Goal: Transaction & Acquisition: Obtain resource

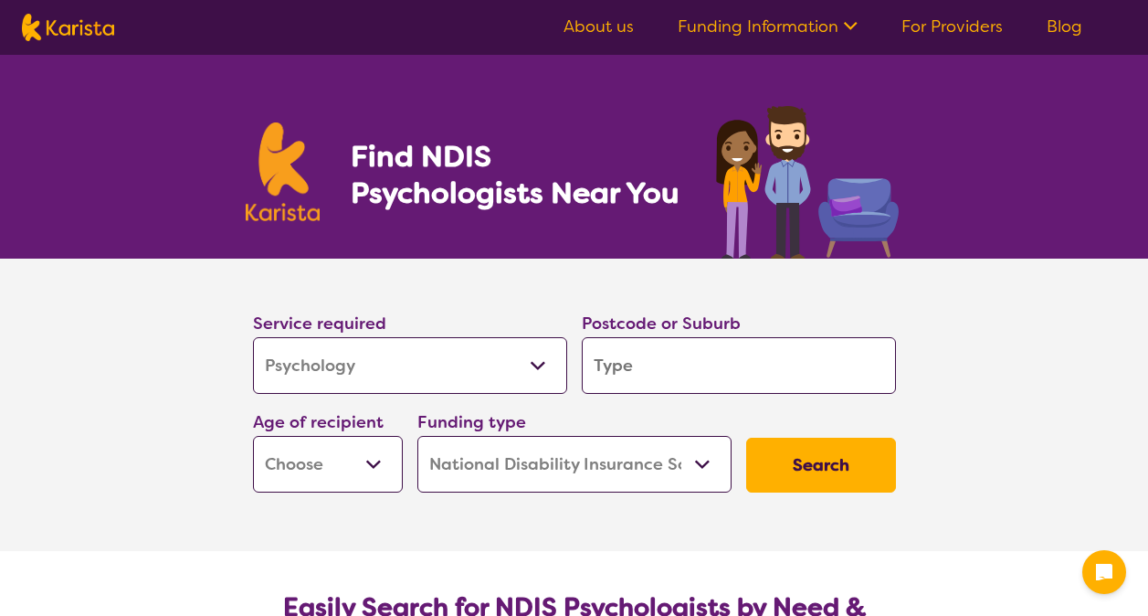
select select "Psychology"
select select "NDIS"
select select "Psychology"
select select "NDIS"
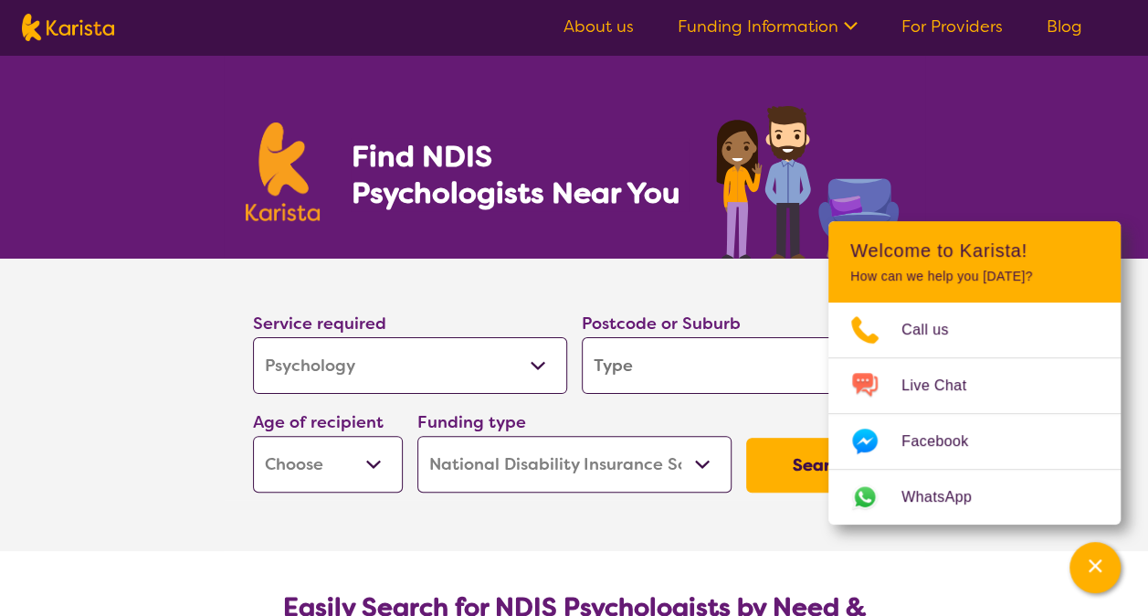
click at [400, 195] on h1 "Find NDIS Psychologists Near You" at bounding box center [520, 174] width 338 height 73
click at [1092, 566] on icon "Channel Menu" at bounding box center [1095, 565] width 13 height 13
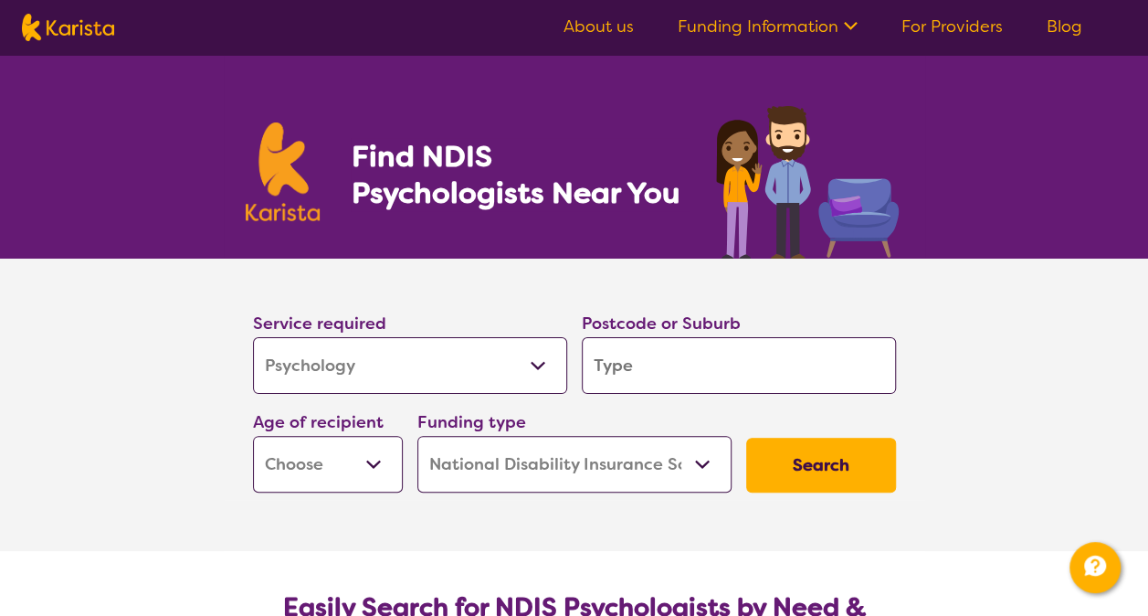
click at [645, 373] on input "search" at bounding box center [739, 365] width 314 height 57
type input "4"
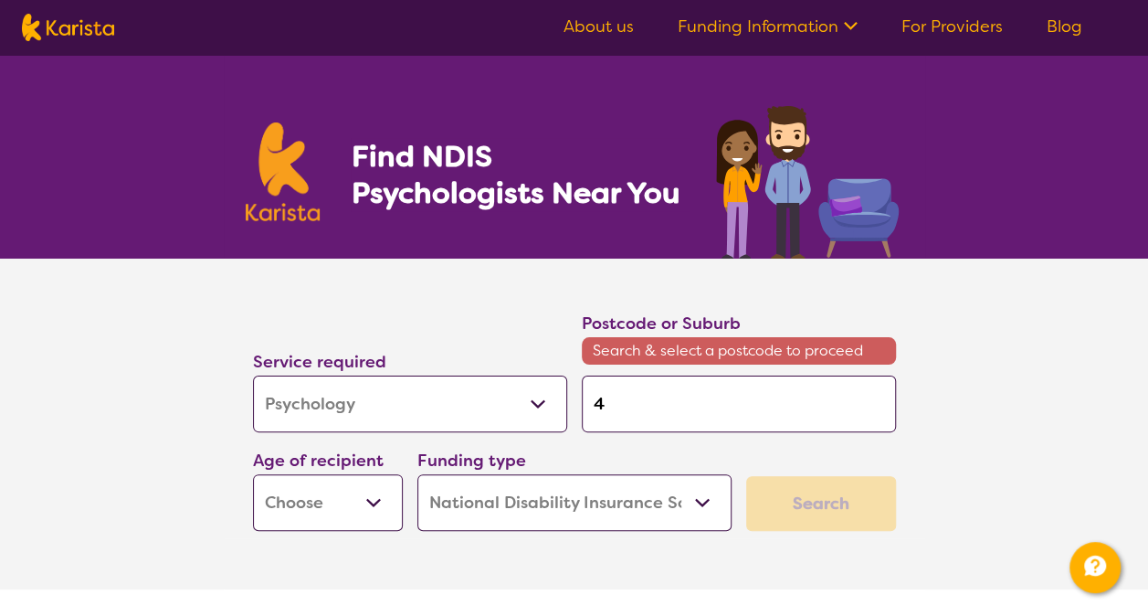
type input "43"
type input "430"
type input "4305"
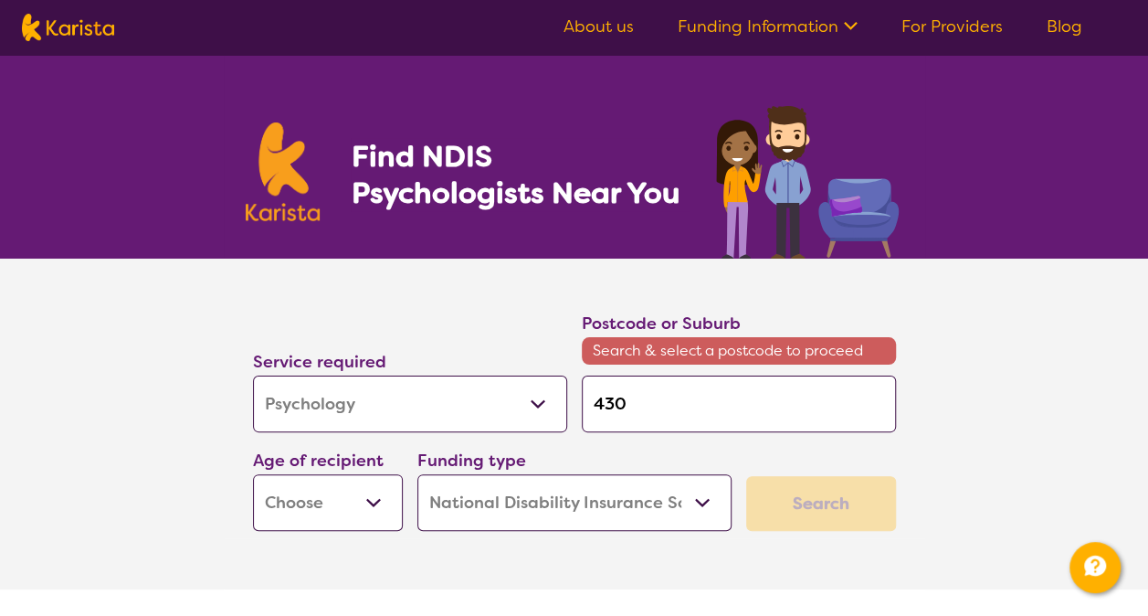
type input "4305"
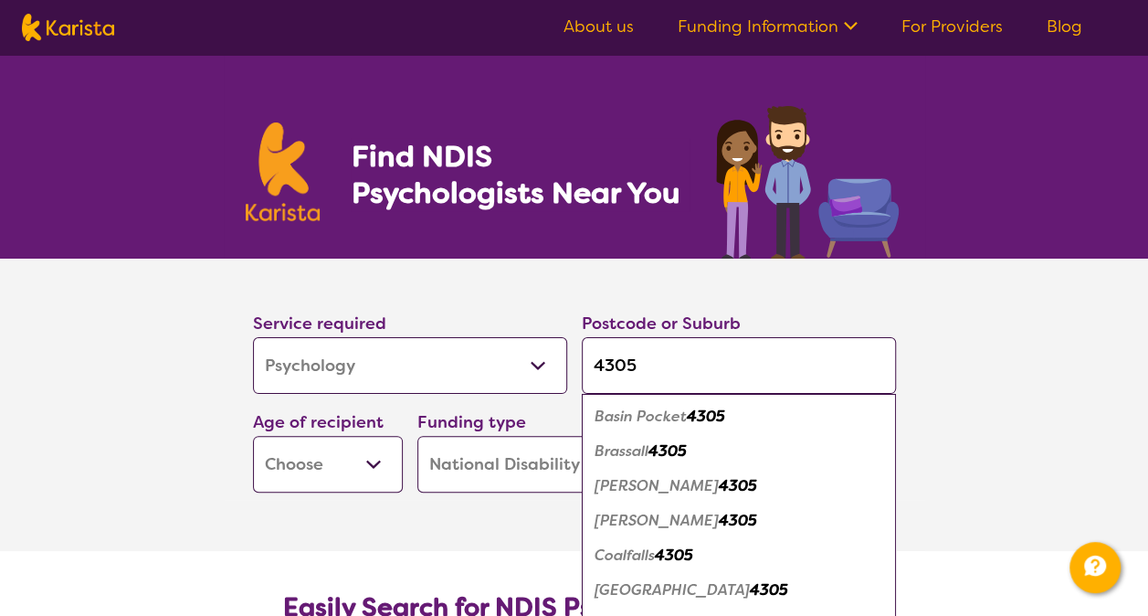
type input "430"
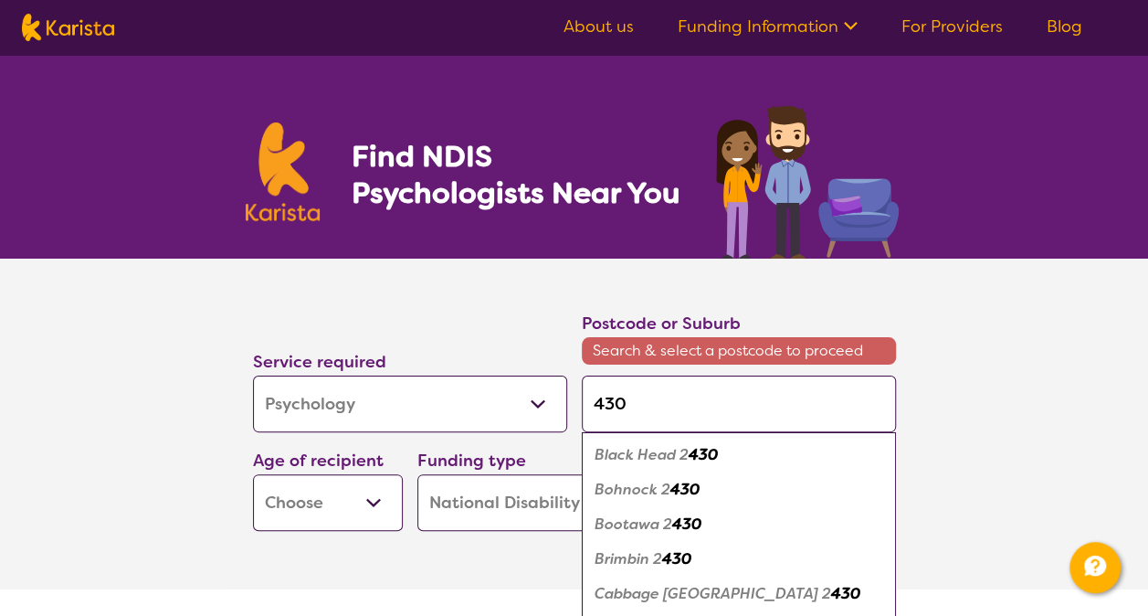
type input "4306"
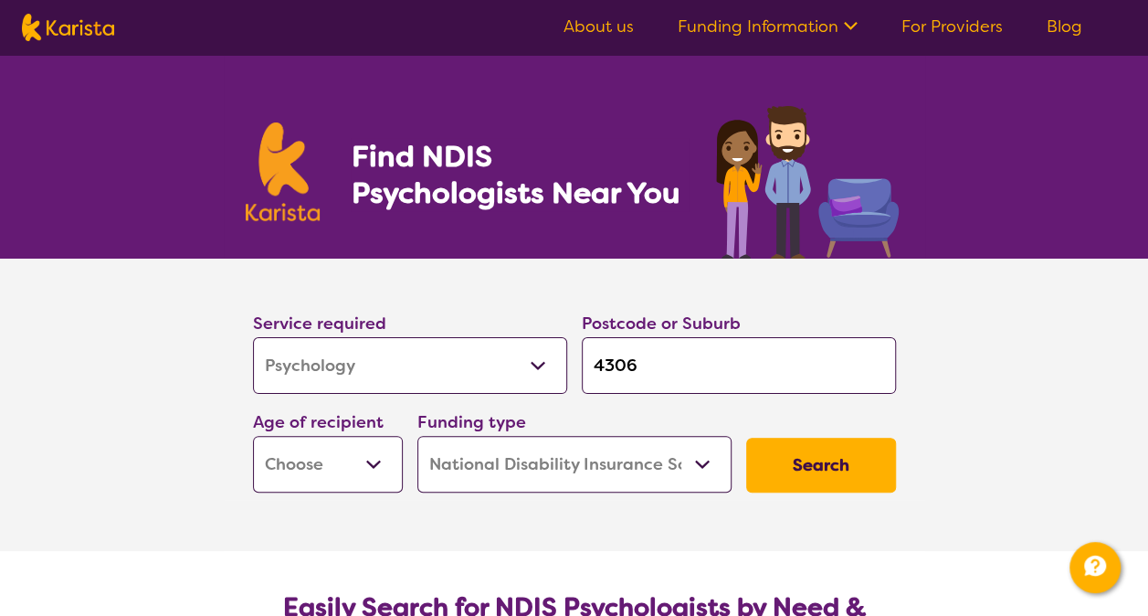
click at [802, 363] on input "4306" at bounding box center [739, 365] width 314 height 57
type input "430"
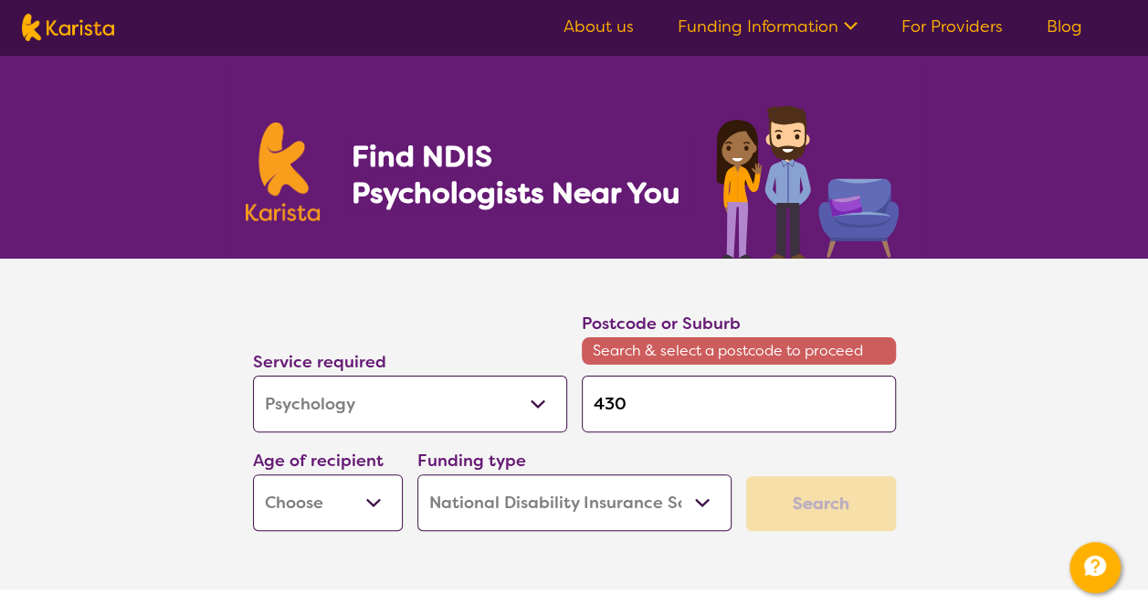
type input "4305"
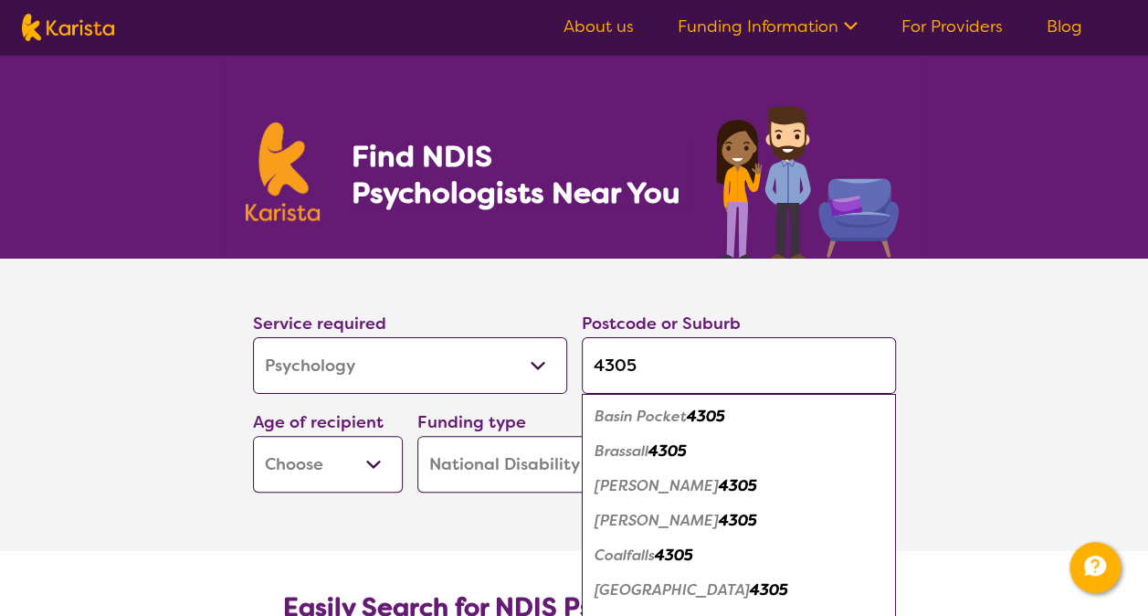
type input "4305"
click at [271, 394] on div "Service required Allied Health Assistant Assessment ([MEDICAL_DATA] or [MEDICAL…" at bounding box center [410, 351] width 329 height 99
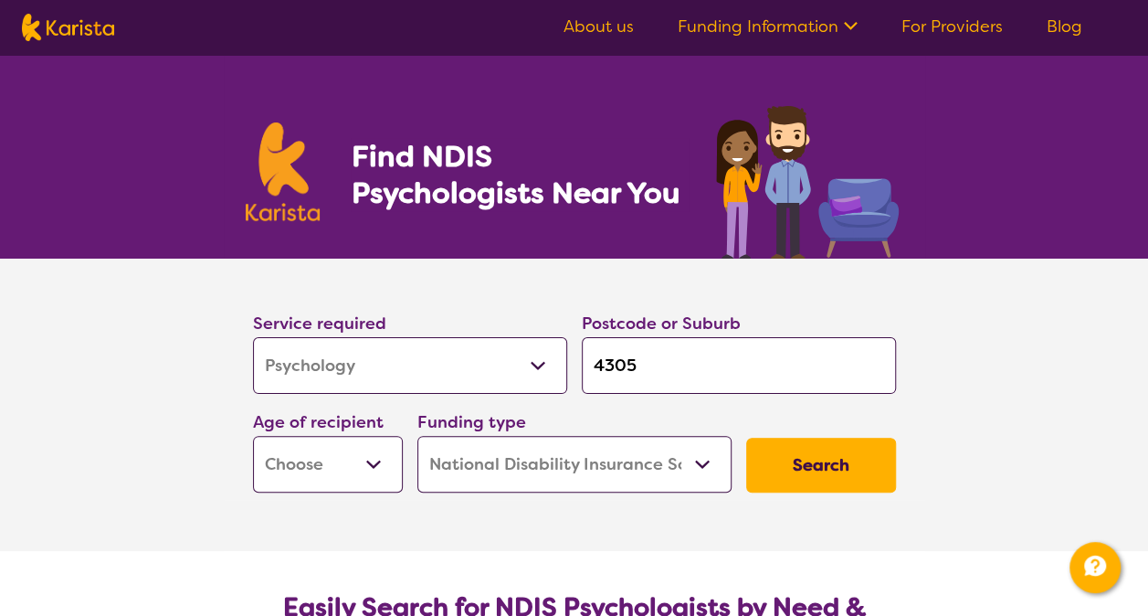
click at [326, 482] on select "Early Childhood - 0 to 9 Child - 10 to 11 Adolescent - 12 to 17 Adult - 18 to 6…" at bounding box center [328, 464] width 150 height 57
select select "AD"
click at [253, 436] on select "Early Childhood - 0 to 9 Child - 10 to 11 Adolescent - 12 to 17 Adult - 18 to 6…" at bounding box center [328, 464] width 150 height 57
select select "AD"
click at [588, 479] on select "Home Care Package (HCP) National Disability Insurance Scheme (NDIS) I don't know" at bounding box center [574, 464] width 314 height 57
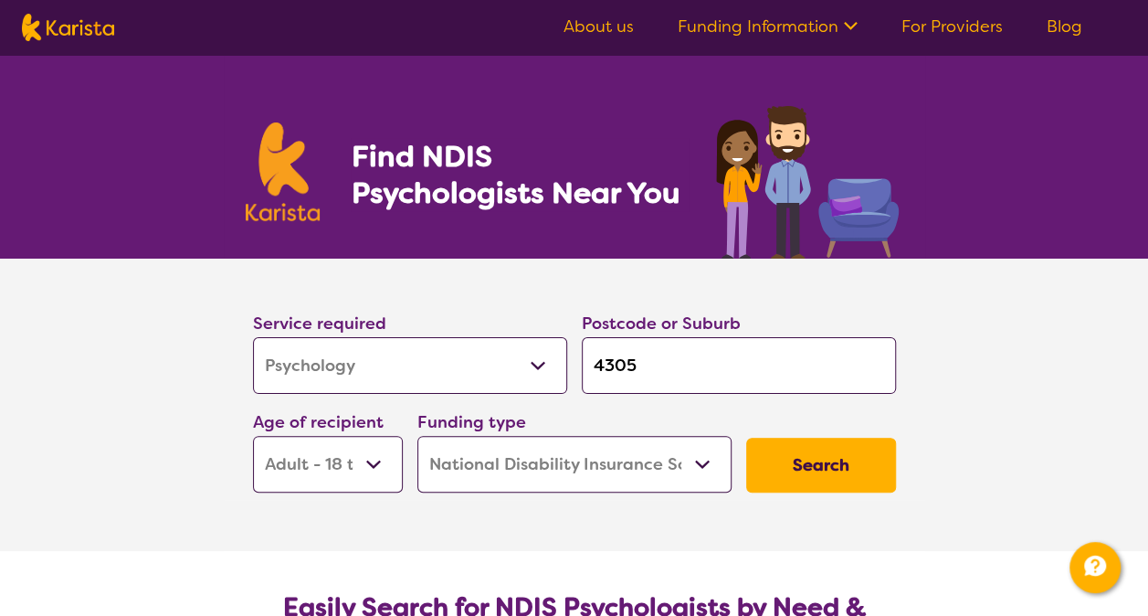
click at [588, 479] on select "Home Care Package (HCP) National Disability Insurance Scheme (NDIS) I don't know" at bounding box center [574, 464] width 314 height 57
click at [417, 436] on select "Home Care Package (HCP) National Disability Insurance Scheme (NDIS) I don't know" at bounding box center [574, 464] width 314 height 57
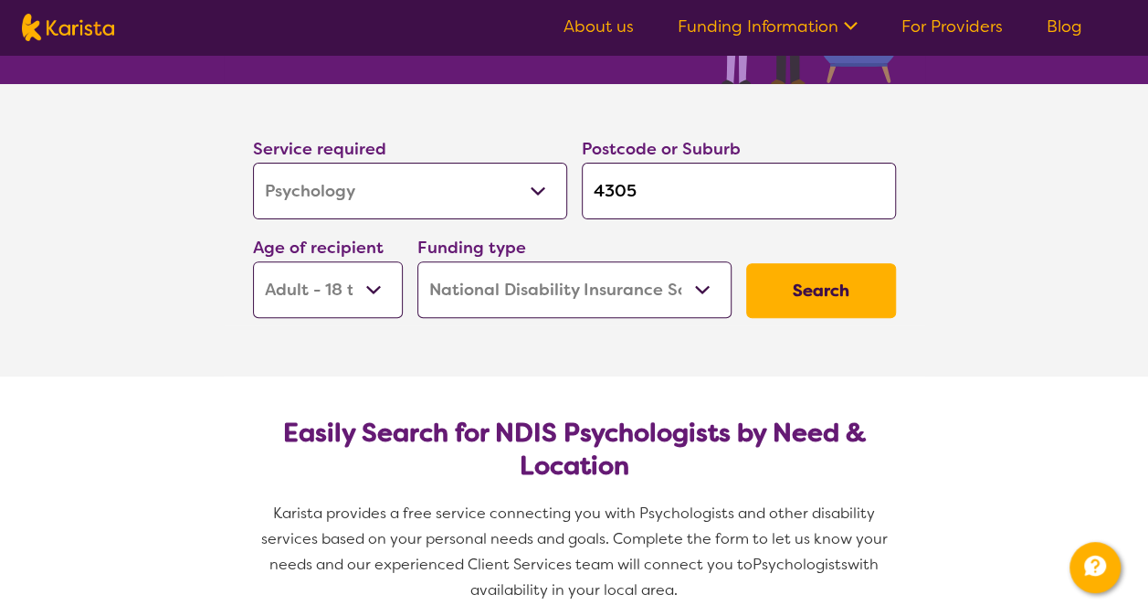
scroll to position [183, 0]
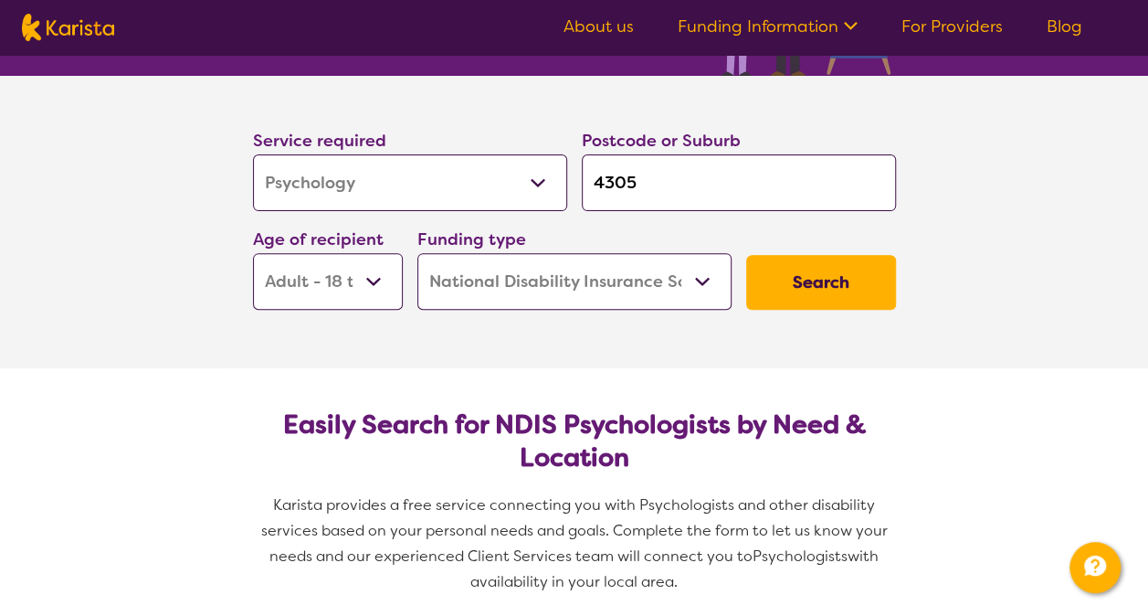
click at [807, 327] on section "Service required Allied Health Assistant Assessment ([MEDICAL_DATA] or [MEDICAL…" at bounding box center [574, 222] width 731 height 292
click at [805, 293] on button "Search" at bounding box center [821, 282] width 150 height 55
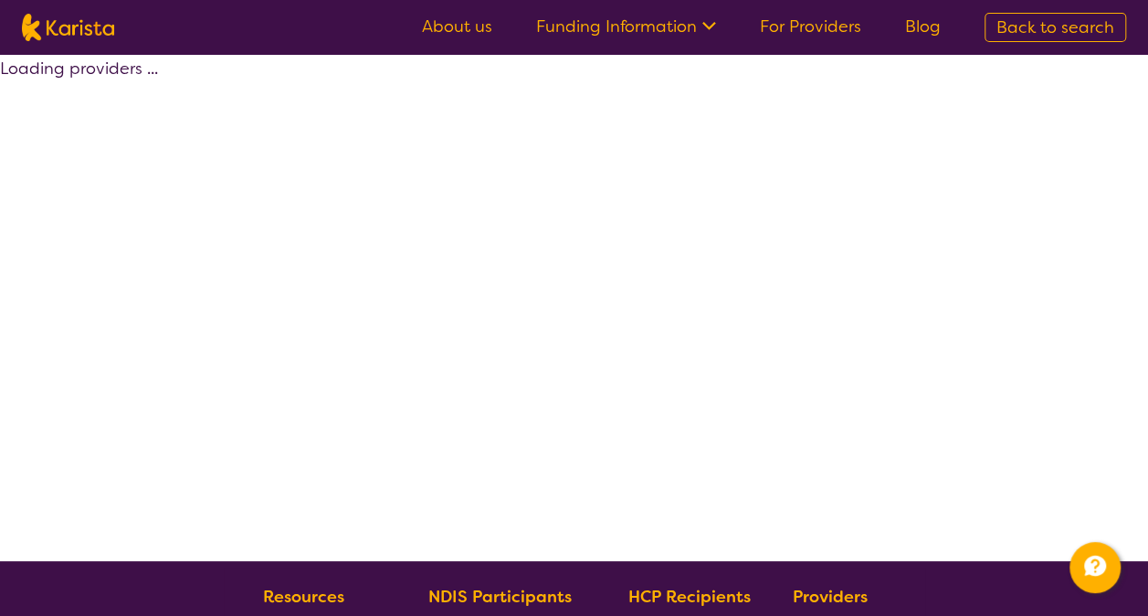
select select "by_score"
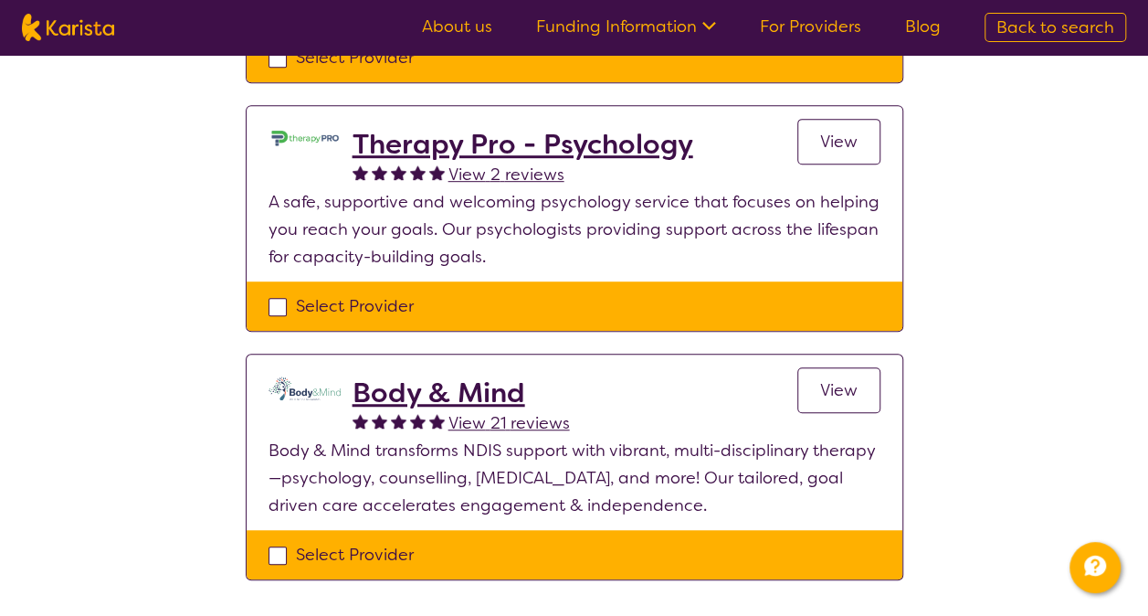
scroll to position [457, 0]
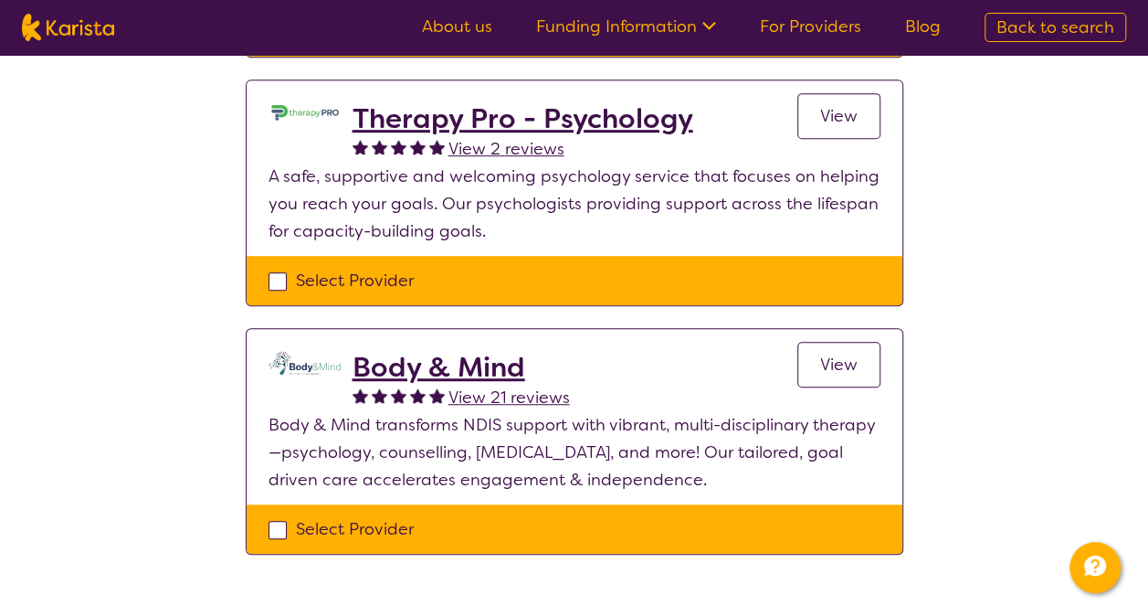
click at [489, 521] on div "Select Provider" at bounding box center [574, 528] width 612 height 27
checkbox input "true"
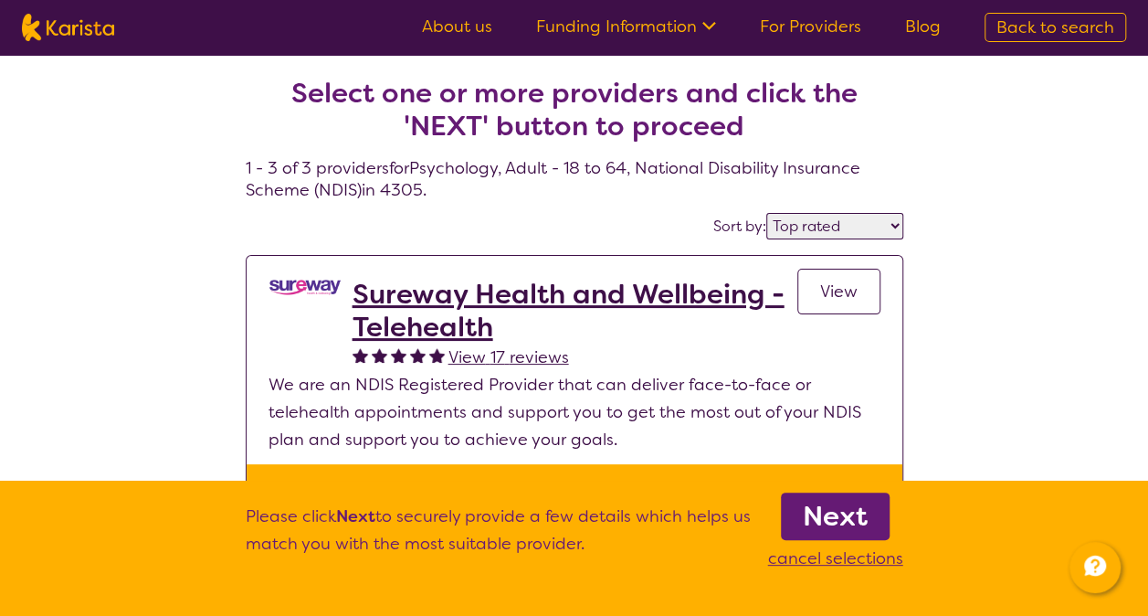
click at [847, 526] on b "Next" at bounding box center [835, 516] width 65 height 37
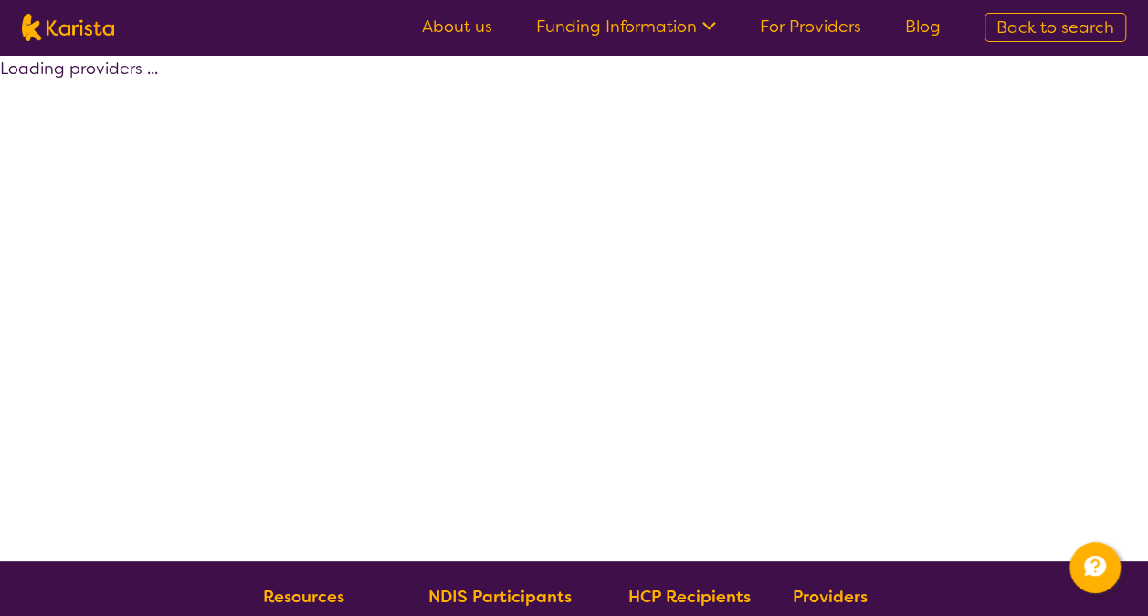
select select "by_score"
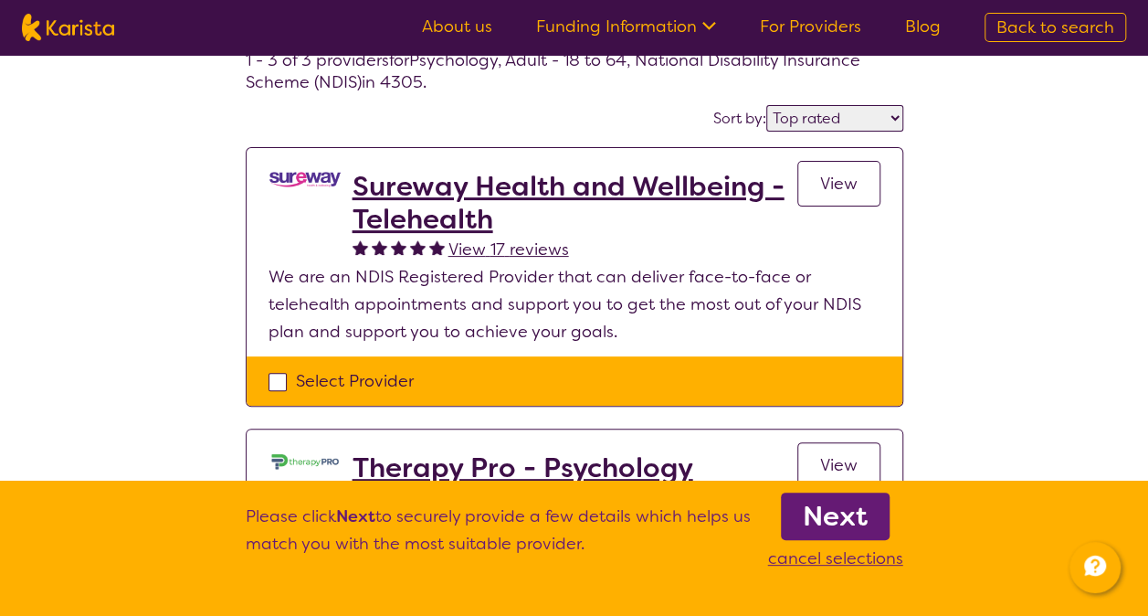
scroll to position [91, 0]
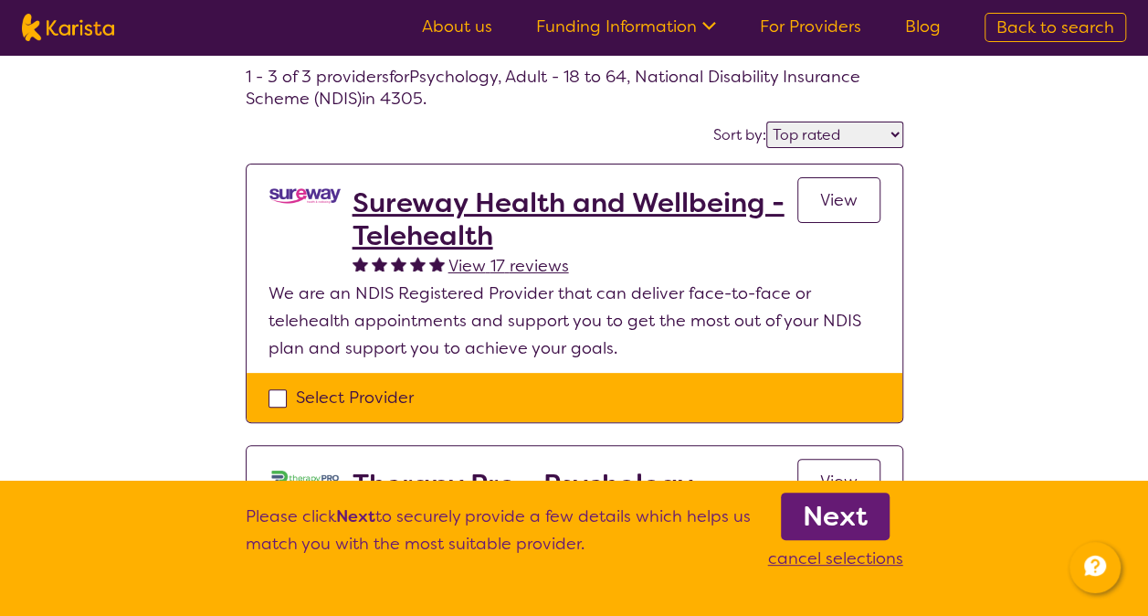
click at [846, 221] on div "View" at bounding box center [838, 232] width 83 height 93
click at [846, 210] on link "View" at bounding box center [838, 200] width 83 height 46
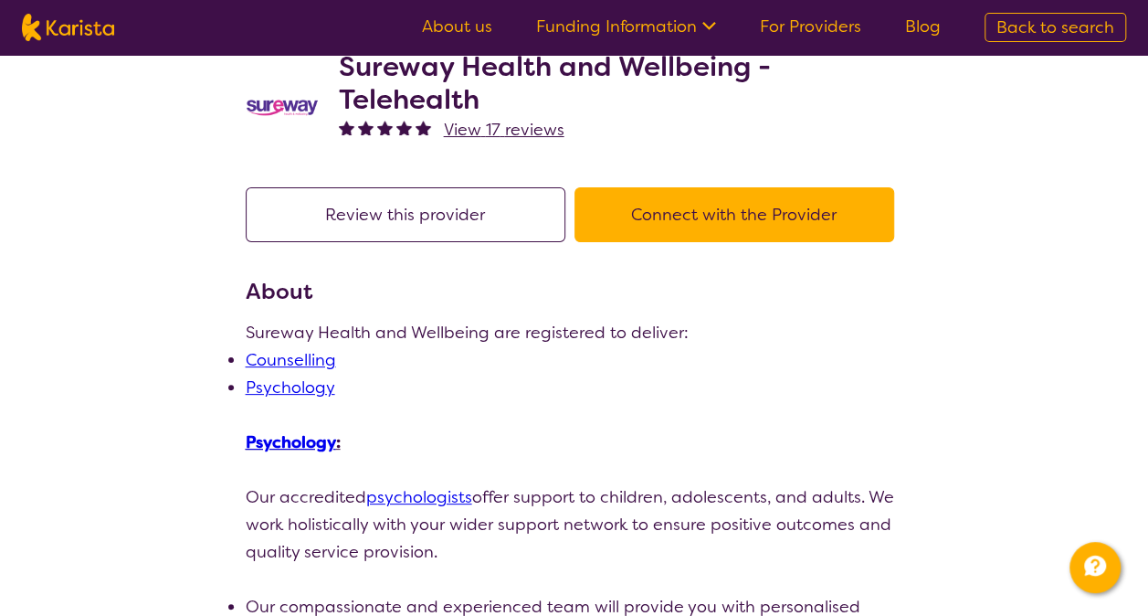
scroll to position [91, 0]
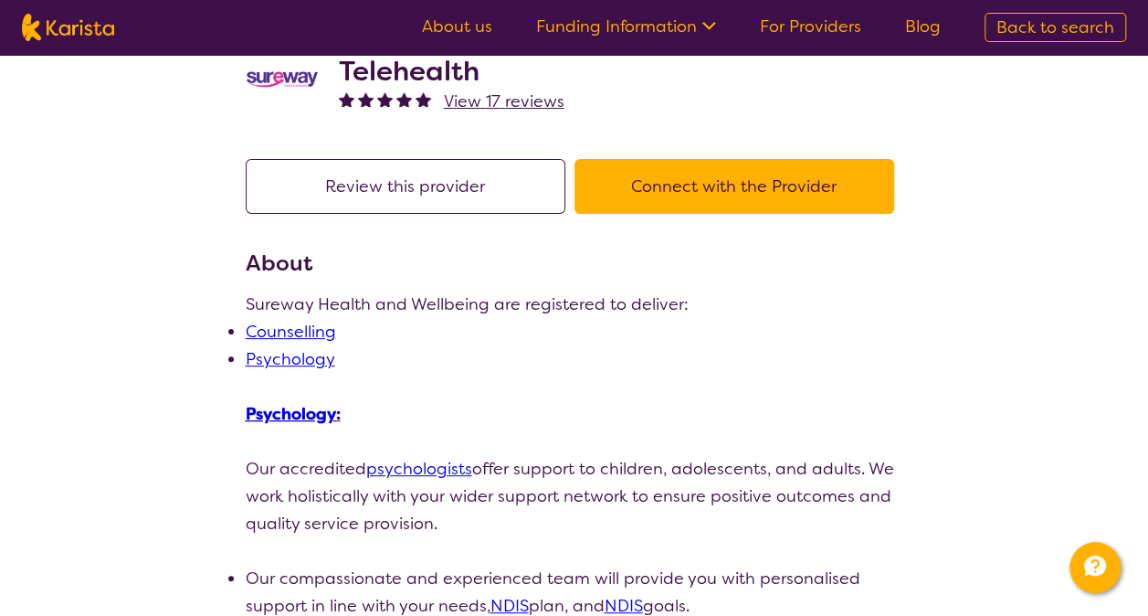
click at [830, 264] on h3 "About" at bounding box center [575, 263] width 658 height 33
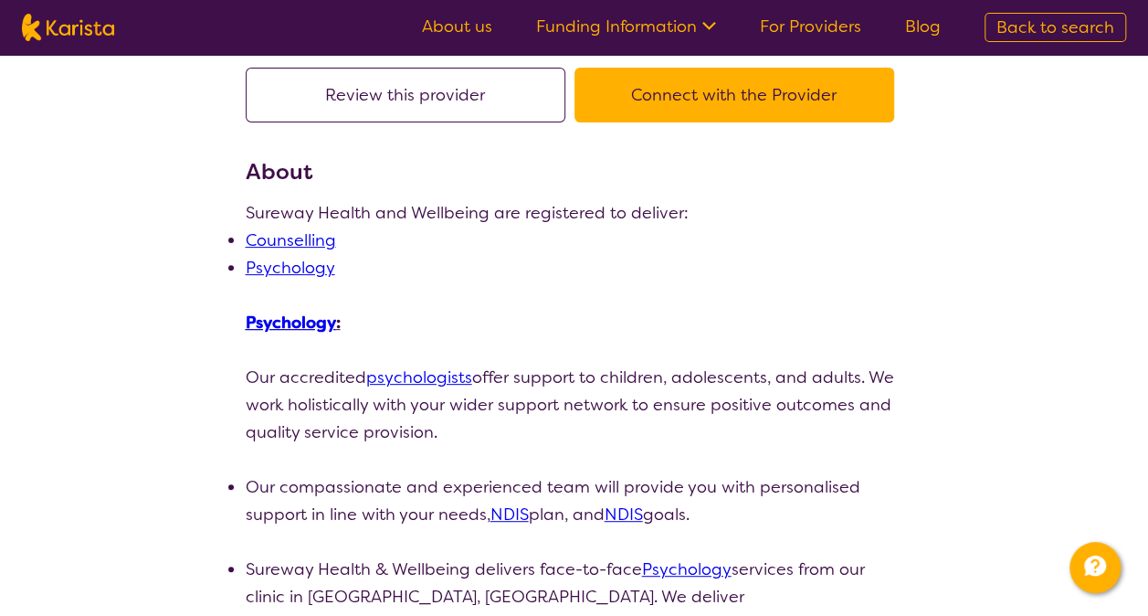
scroll to position [0, 0]
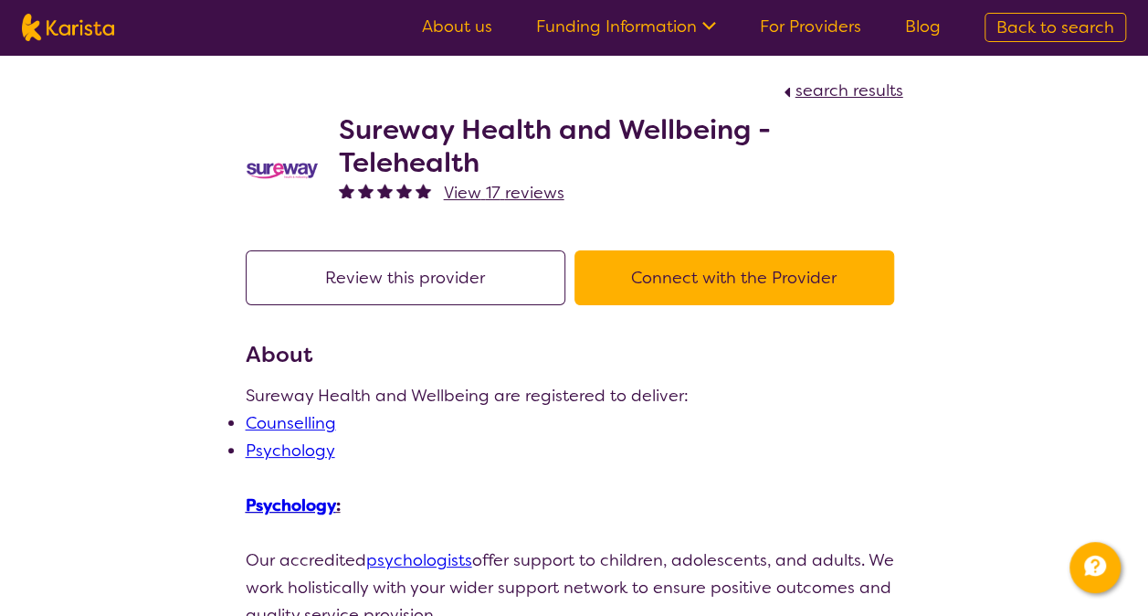
click at [815, 258] on button "Connect with the Provider" at bounding box center [734, 277] width 320 height 55
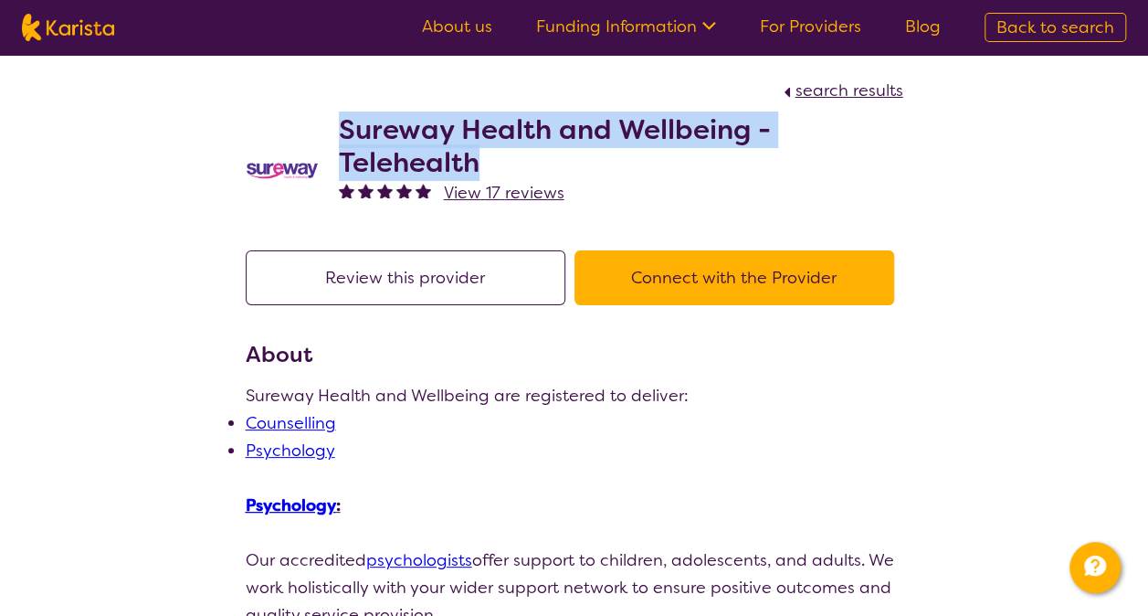
drag, startPoint x: 486, startPoint y: 163, endPoint x: 340, endPoint y: 129, distance: 150.0
click at [340, 129] on h2 "Sureway Health and Wellbeing - Telehealth" at bounding box center [621, 146] width 564 height 66
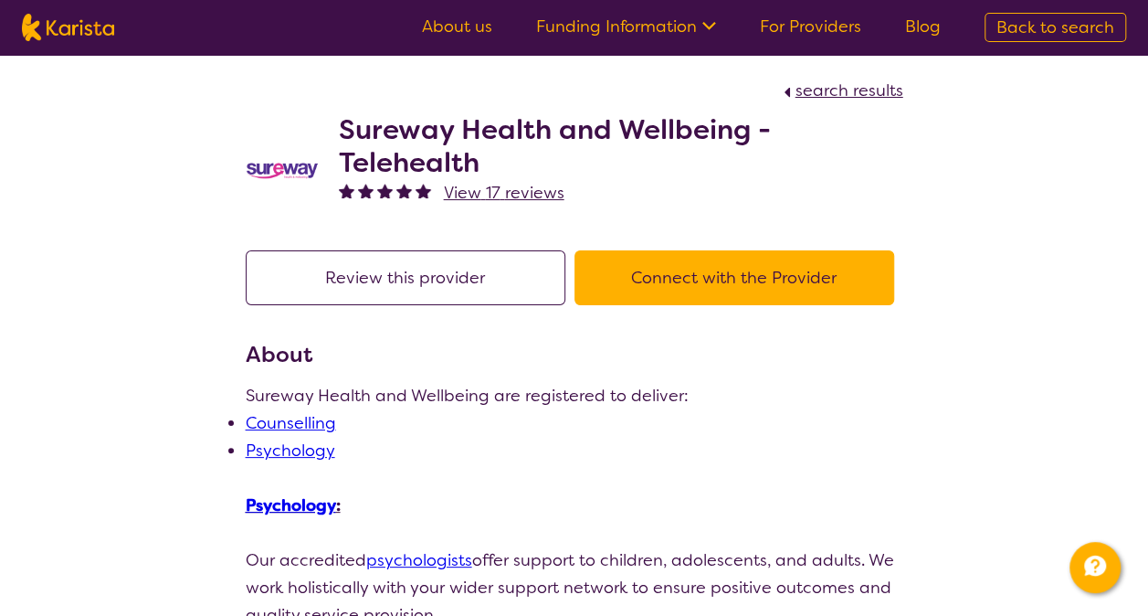
click at [780, 210] on div "Sureway Health and Wellbeing - Telehealth View 17 reviews" at bounding box center [621, 170] width 564 height 115
select select "by_score"
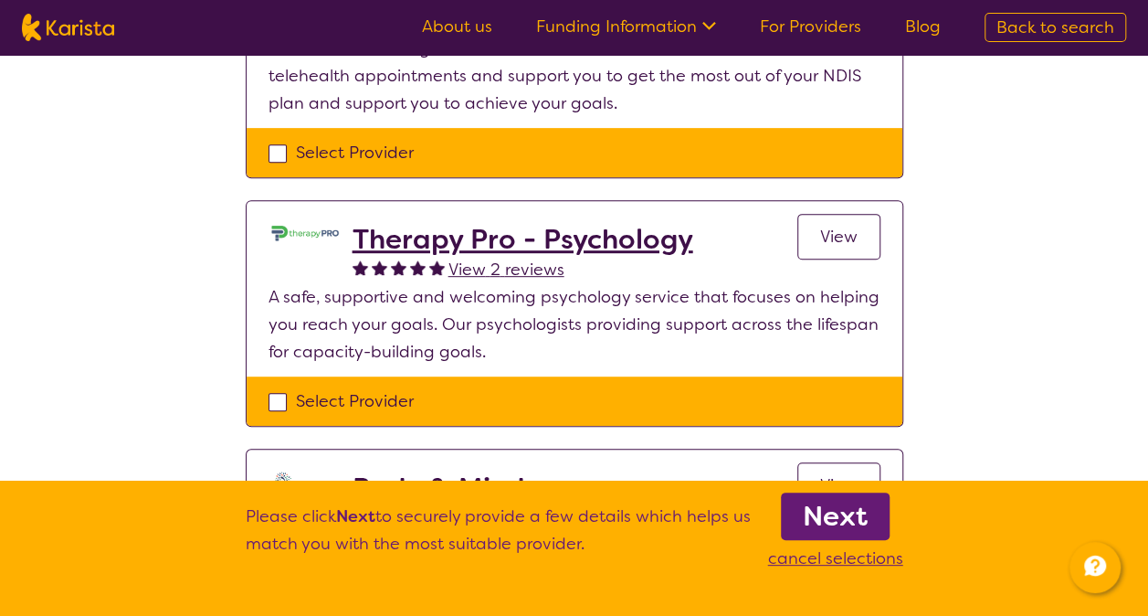
scroll to position [365, 0]
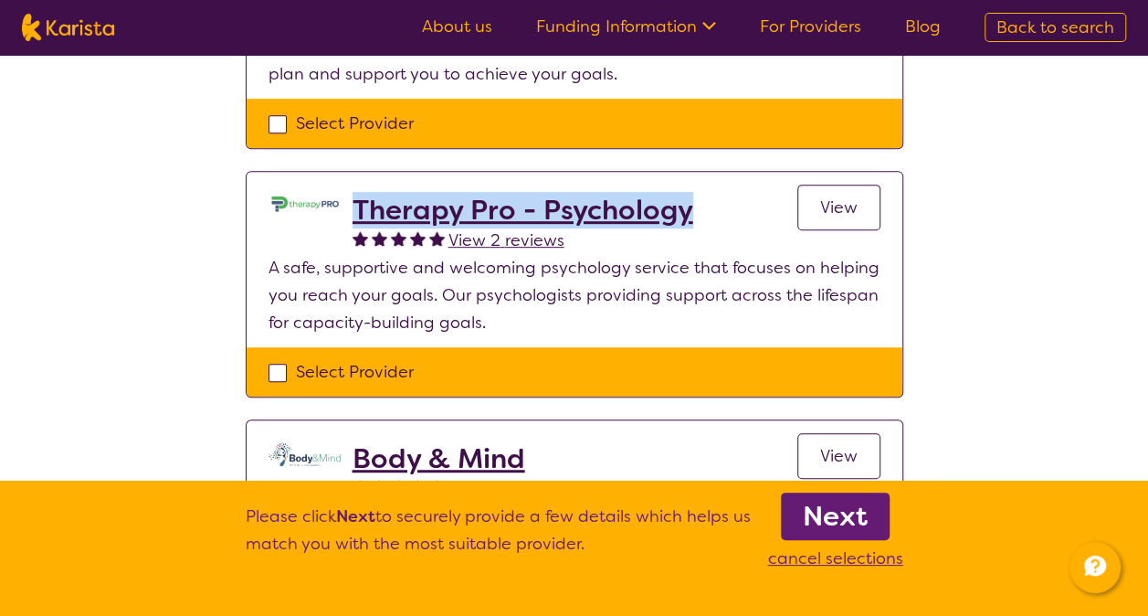
drag, startPoint x: 700, startPoint y: 205, endPoint x: 352, endPoint y: 215, distance: 348.1
click at [352, 215] on div "Therapy Pro - Psychology View 2 reviews View" at bounding box center [616, 224] width 528 height 60
drag, startPoint x: 352, startPoint y: 215, endPoint x: 389, endPoint y: 212, distance: 37.5
copy h2 "Therapy Pro - Psychology"
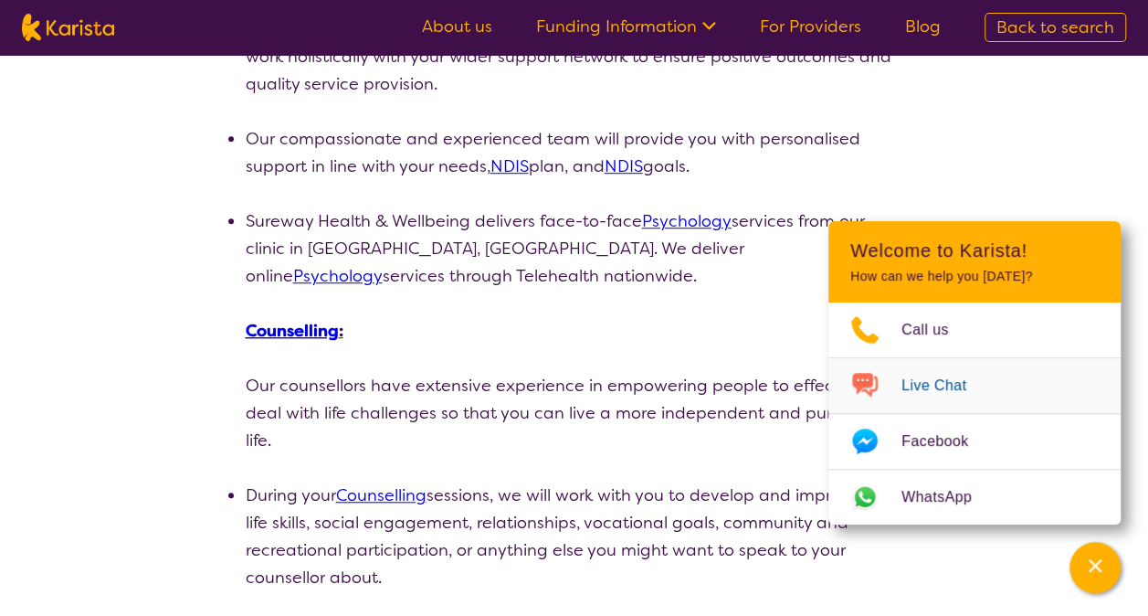
scroll to position [365, 0]
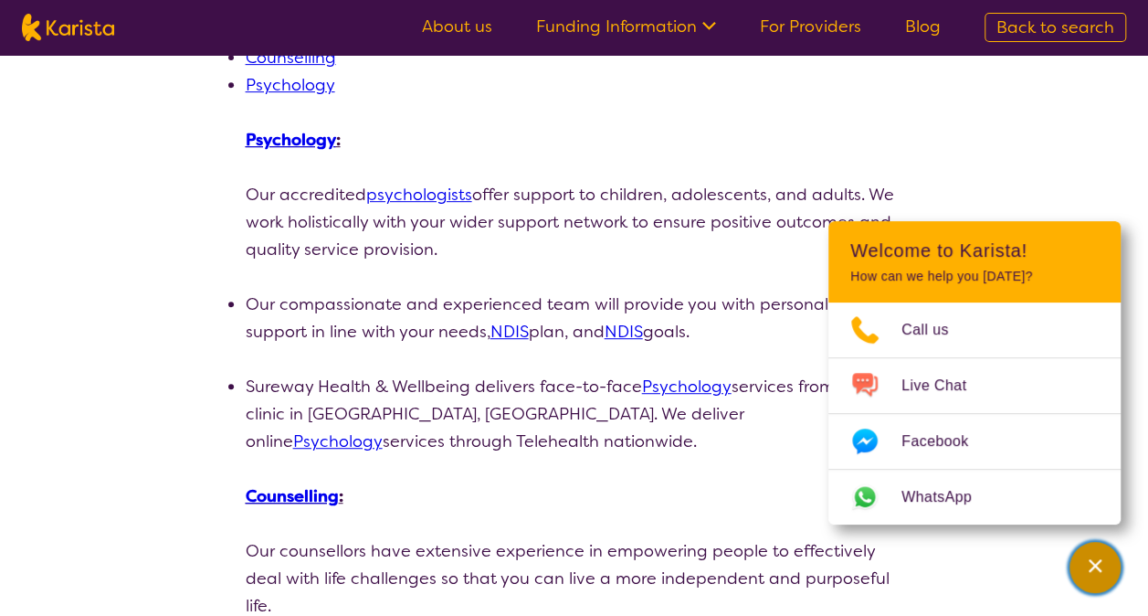
click at [1110, 571] on div "Channel Menu" at bounding box center [1095, 567] width 37 height 40
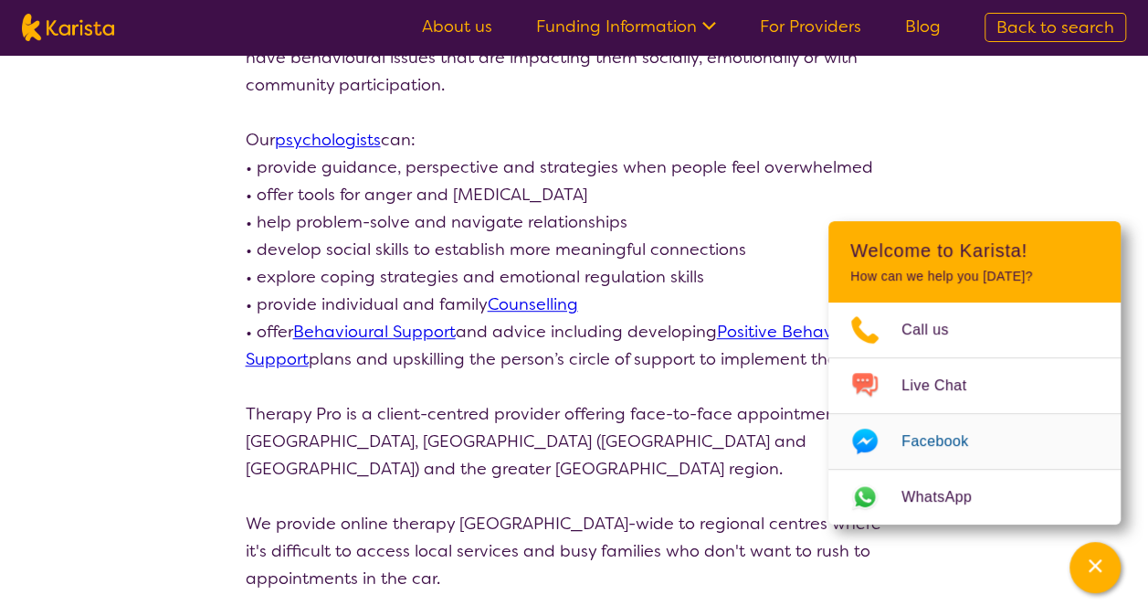
scroll to position [365, 0]
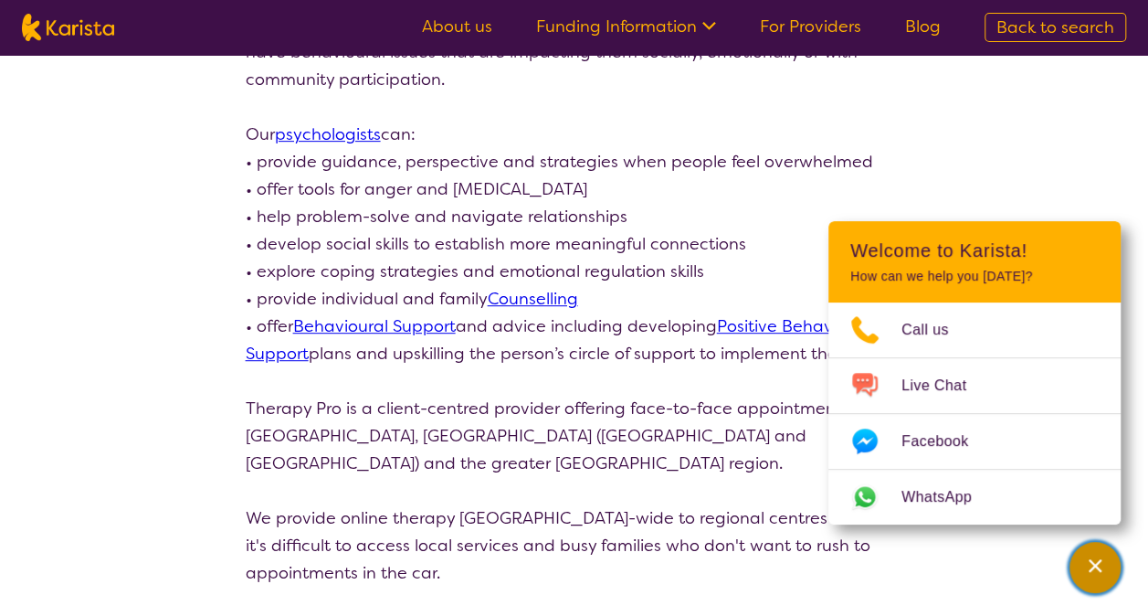
click at [1110, 573] on div "Channel Menu" at bounding box center [1095, 567] width 37 height 40
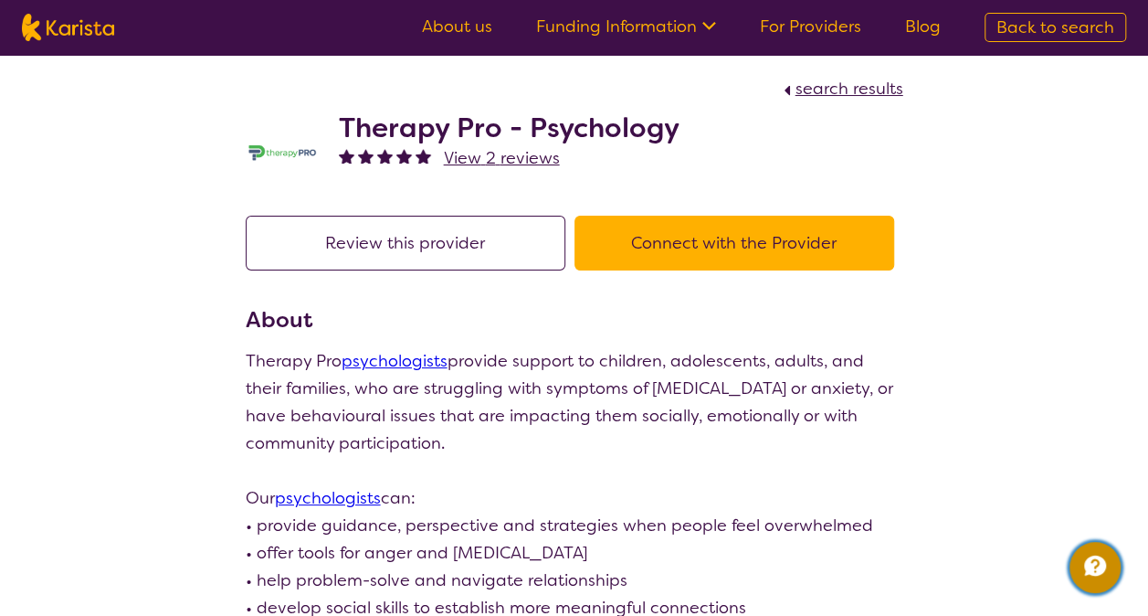
scroll to position [0, 0]
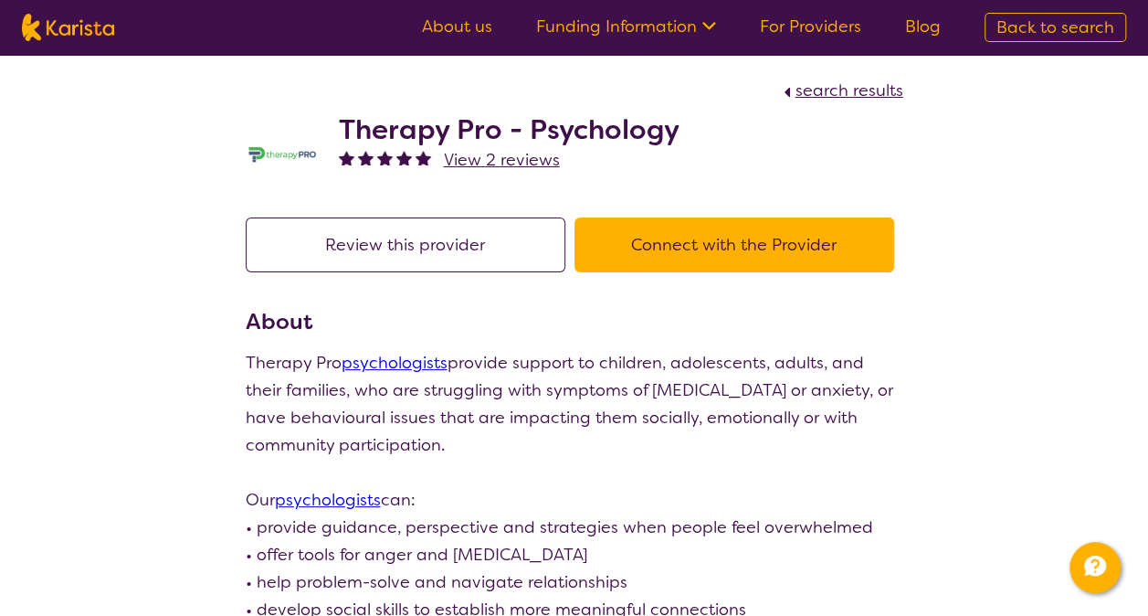
click at [782, 248] on button "Connect with the Provider" at bounding box center [734, 244] width 320 height 55
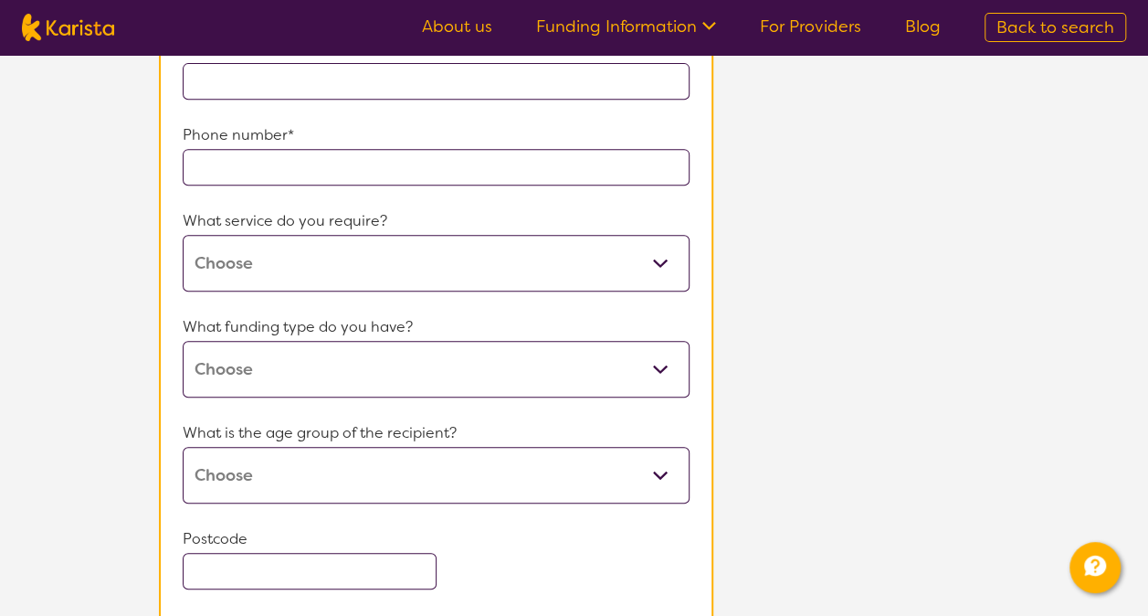
scroll to position [365, 0]
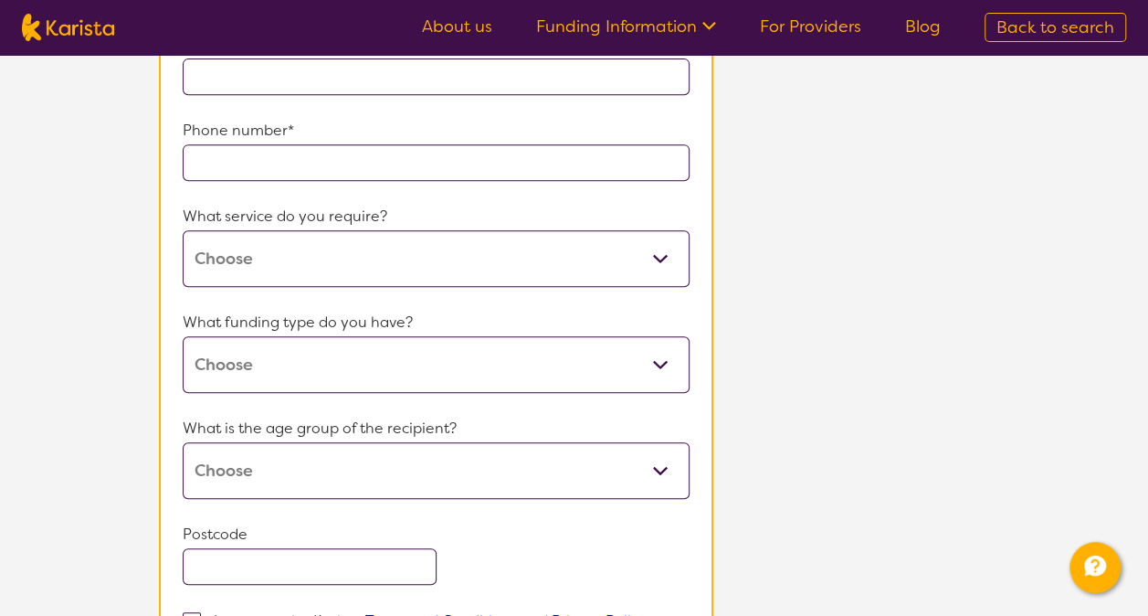
click at [650, 289] on form "Your name* Email* Phone number* What service do you require? Psychology What fu…" at bounding box center [436, 333] width 507 height 777
click at [643, 254] on select "Psychology" at bounding box center [436, 258] width 507 height 57
click at [635, 260] on select "Psychology" at bounding box center [436, 258] width 507 height 57
click at [584, 378] on select "Home Care Package (HCP) National Disability Insurance Scheme (NDIS) I don't know" at bounding box center [436, 364] width 507 height 57
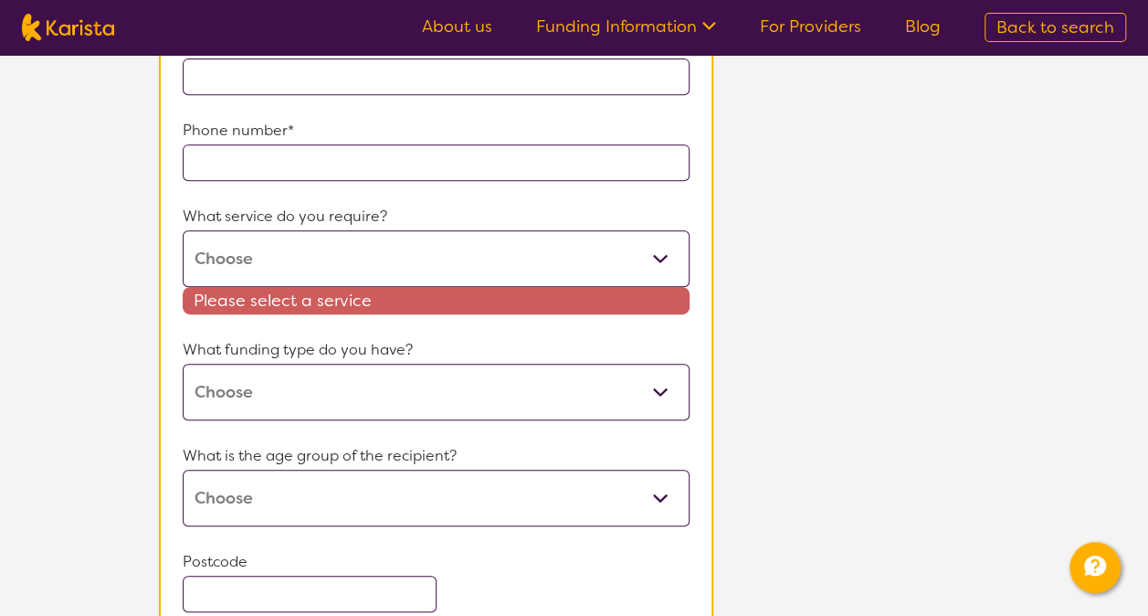
click at [850, 334] on div "About You Let us help you connect to Therapy Pro - Psychology Please answer the…" at bounding box center [642, 294] width 1011 height 1034
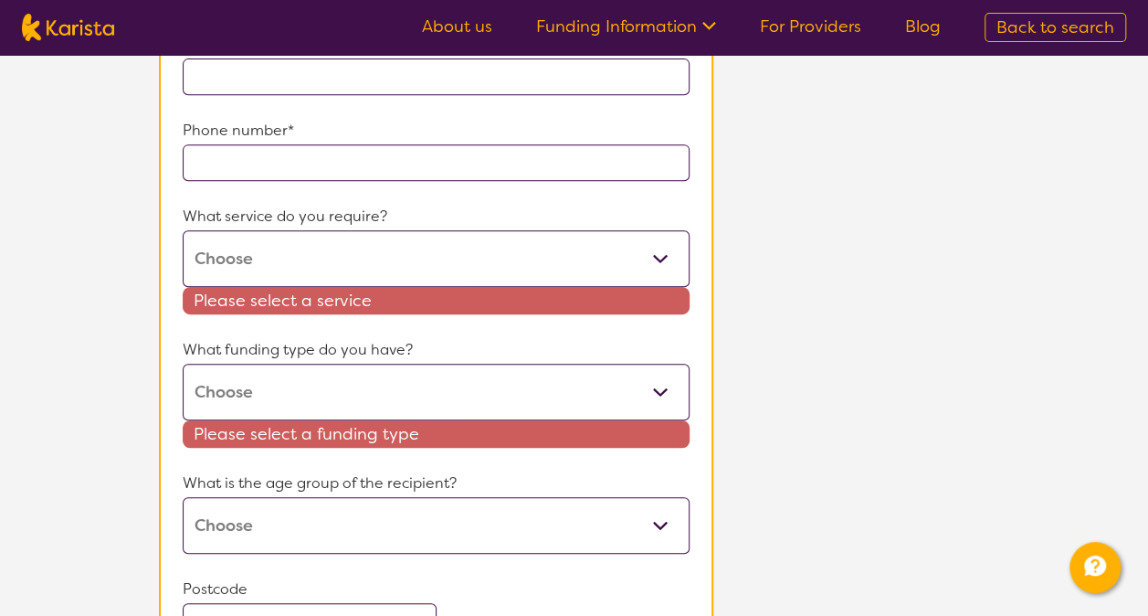
scroll to position [183, 0]
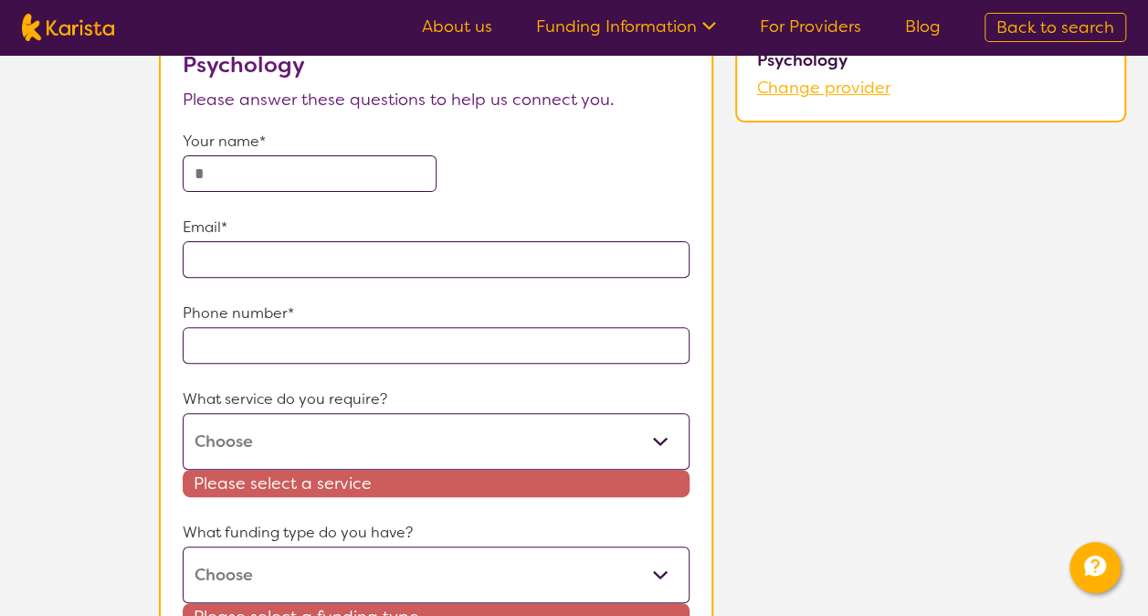
click at [252, 159] on input "text" at bounding box center [309, 173] width 253 height 37
type input "**********"
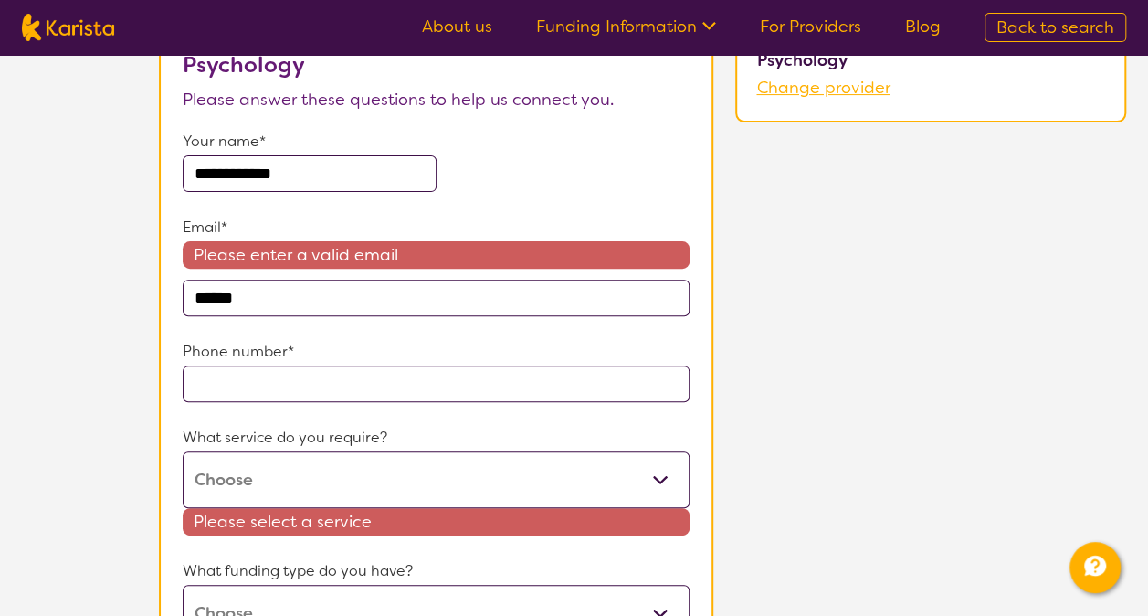
type input "**********"
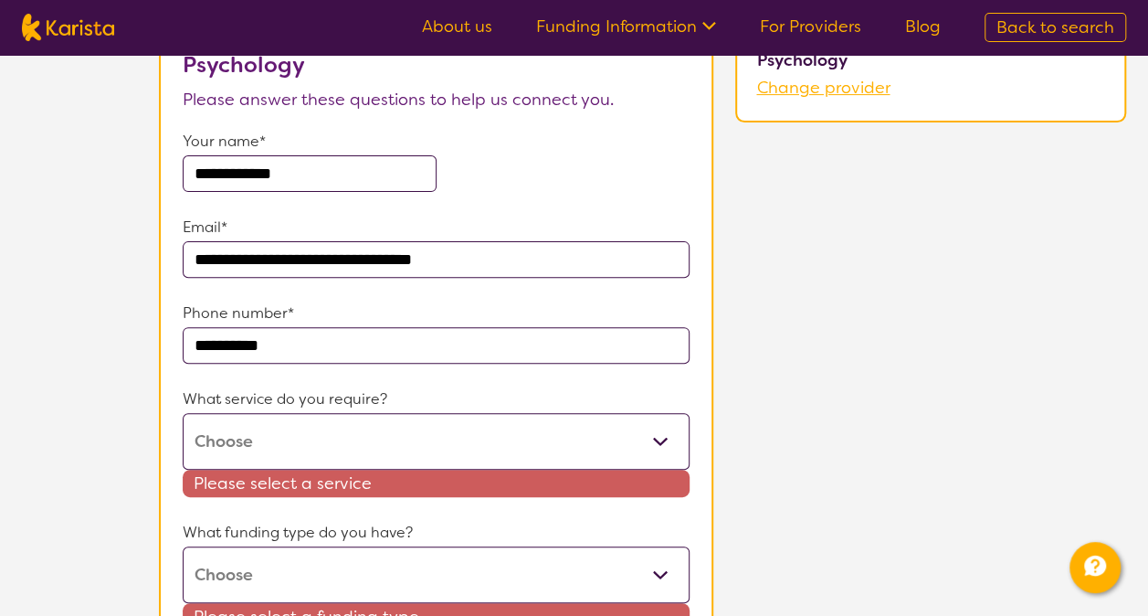
type input "**********"
click at [382, 421] on select "Psychology" at bounding box center [436, 441] width 507 height 57
select select "36"
click at [183, 413] on select "Psychology" at bounding box center [436, 441] width 507 height 57
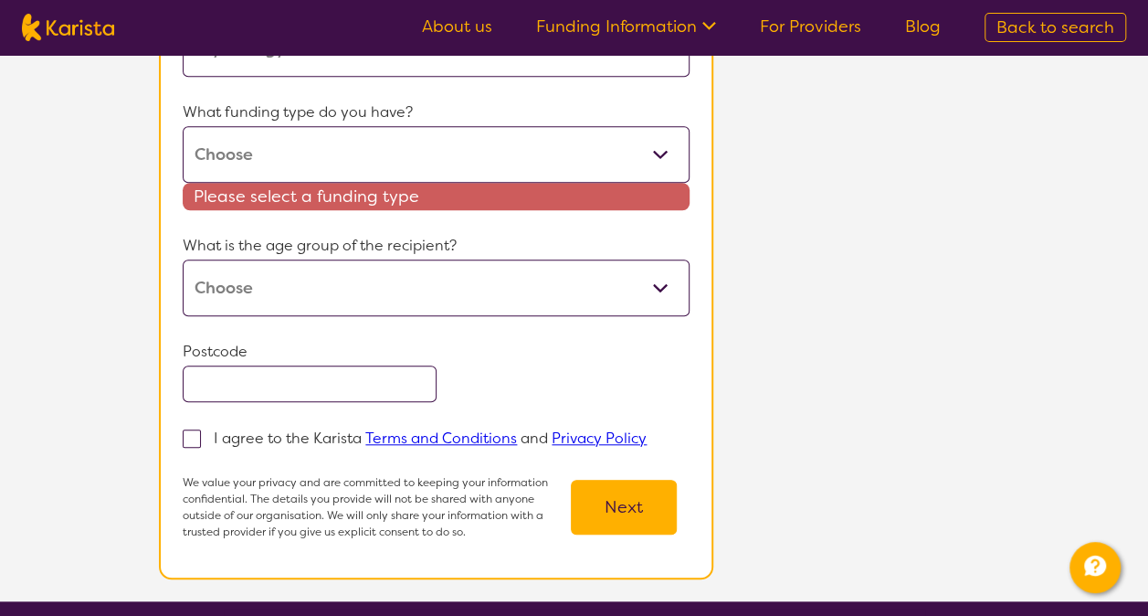
scroll to position [548, 0]
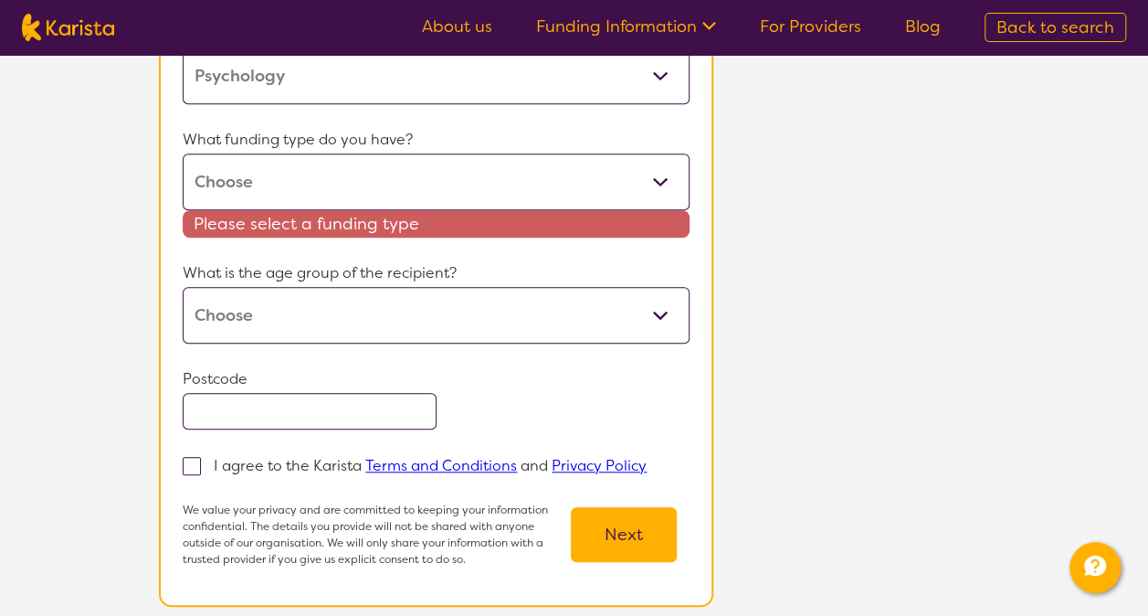
click at [245, 170] on select "Home Care Package (HCP) National Disability Insurance Scheme (NDIS) I don't know" at bounding box center [436, 181] width 507 height 57
select select "NDIS"
click at [183, 153] on select "Home Care Package (HCP) National Disability Insurance Scheme (NDIS) I don't know" at bounding box center [436, 181] width 507 height 57
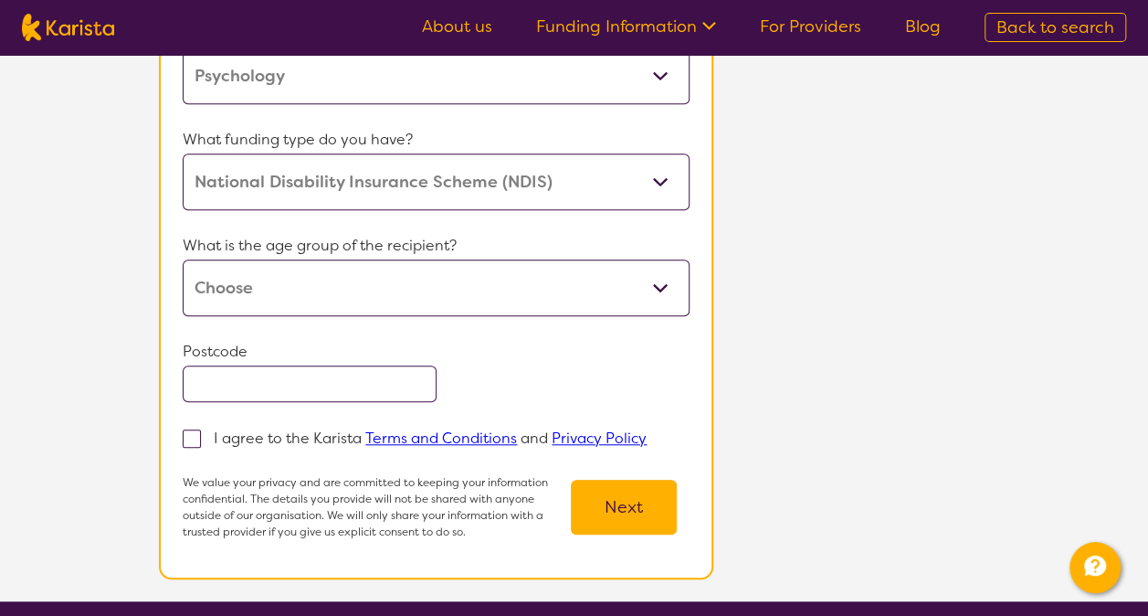
click at [271, 387] on input "text" at bounding box center [309, 383] width 253 height 37
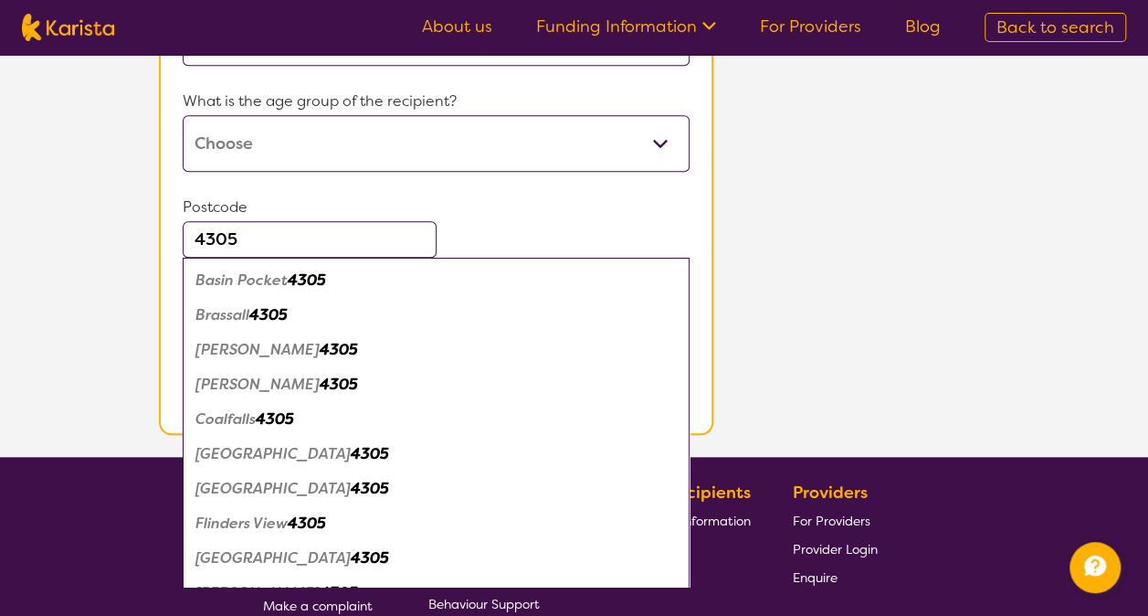
scroll to position [731, 0]
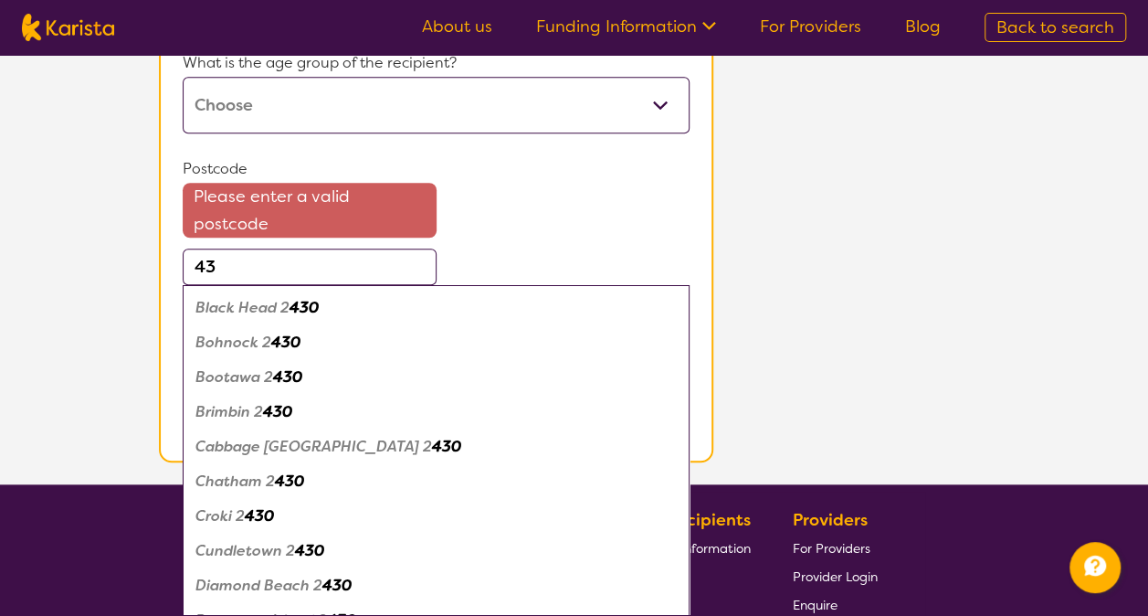
type input "4"
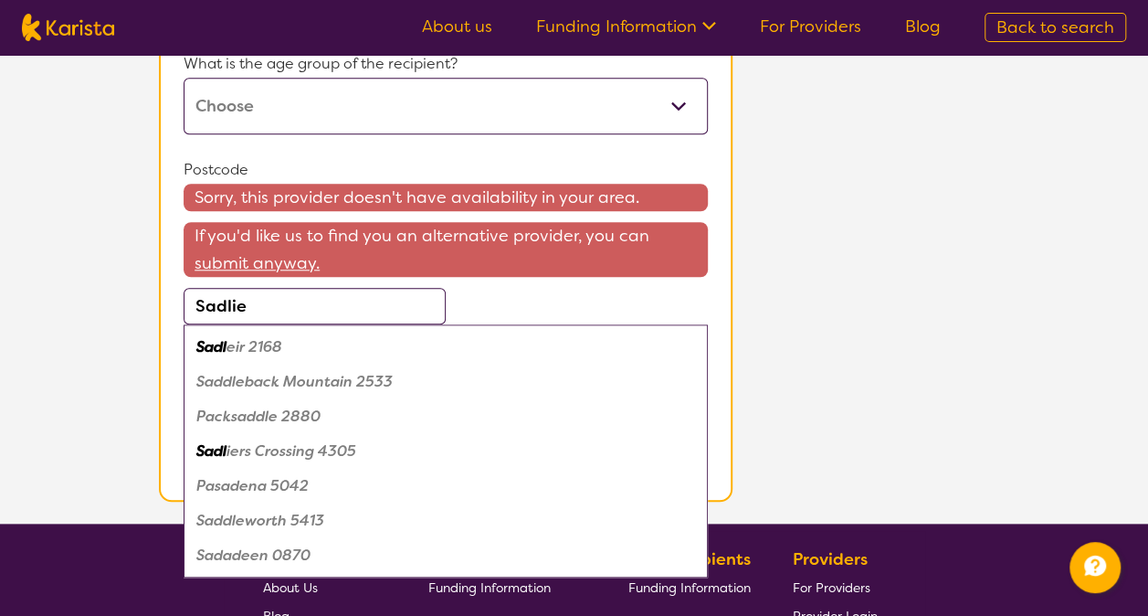
scroll to position [731, 0]
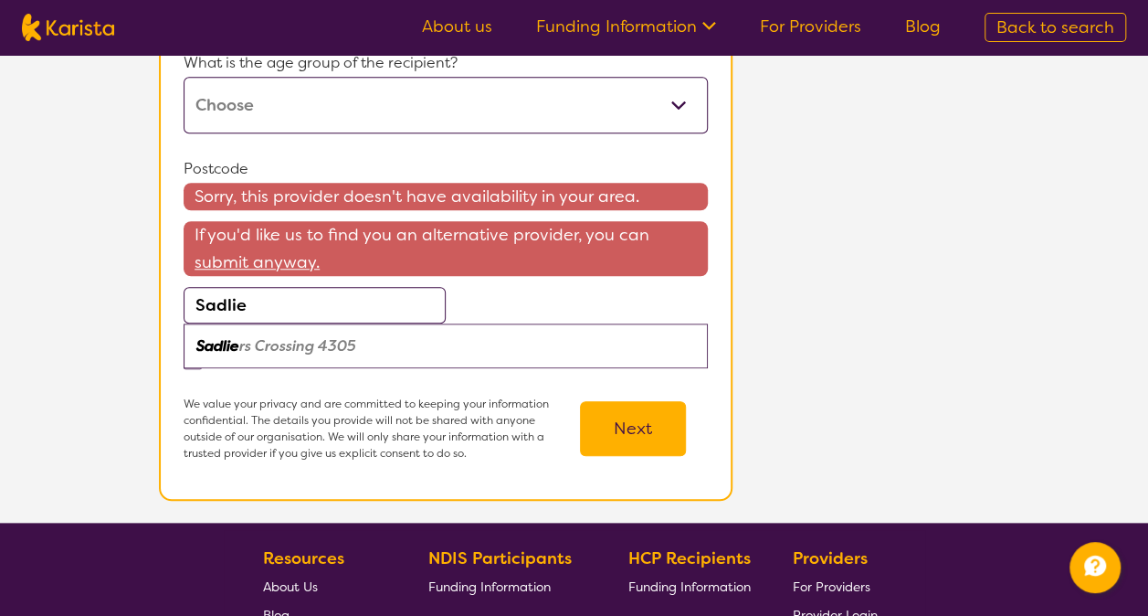
click at [339, 343] on em "rs Crossing 4305" at bounding box center [297, 345] width 117 height 19
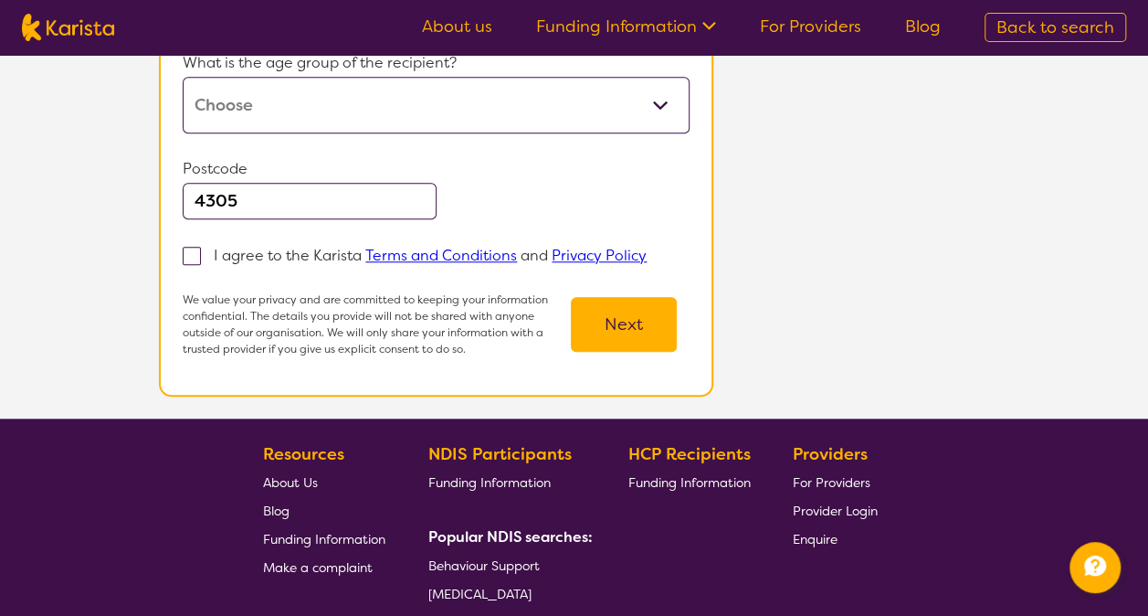
click at [270, 200] on input "4305" at bounding box center [309, 201] width 253 height 37
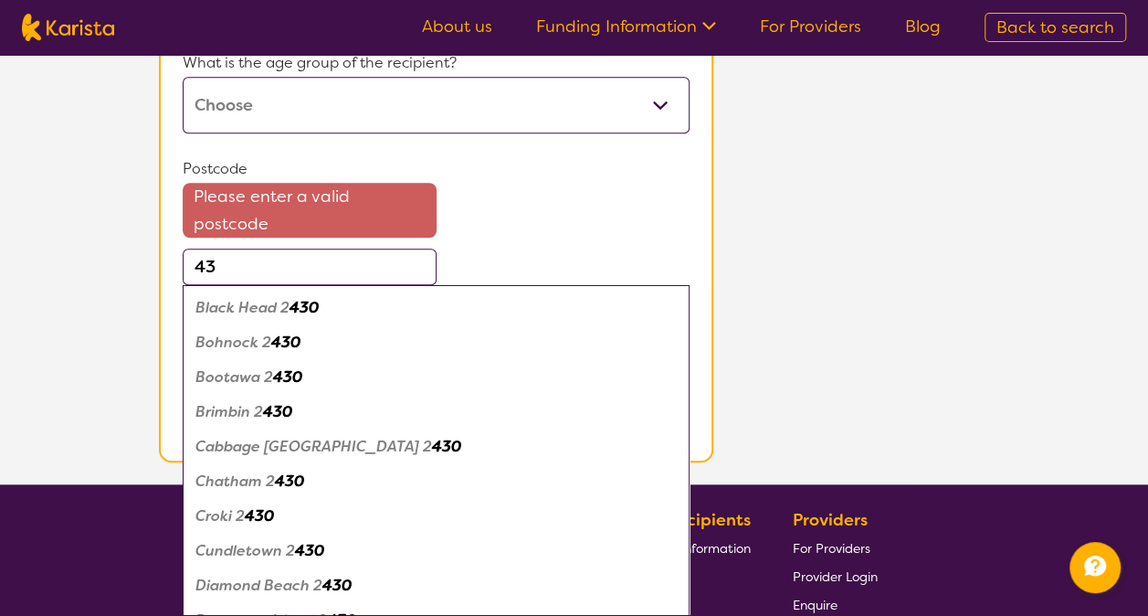
type input "4"
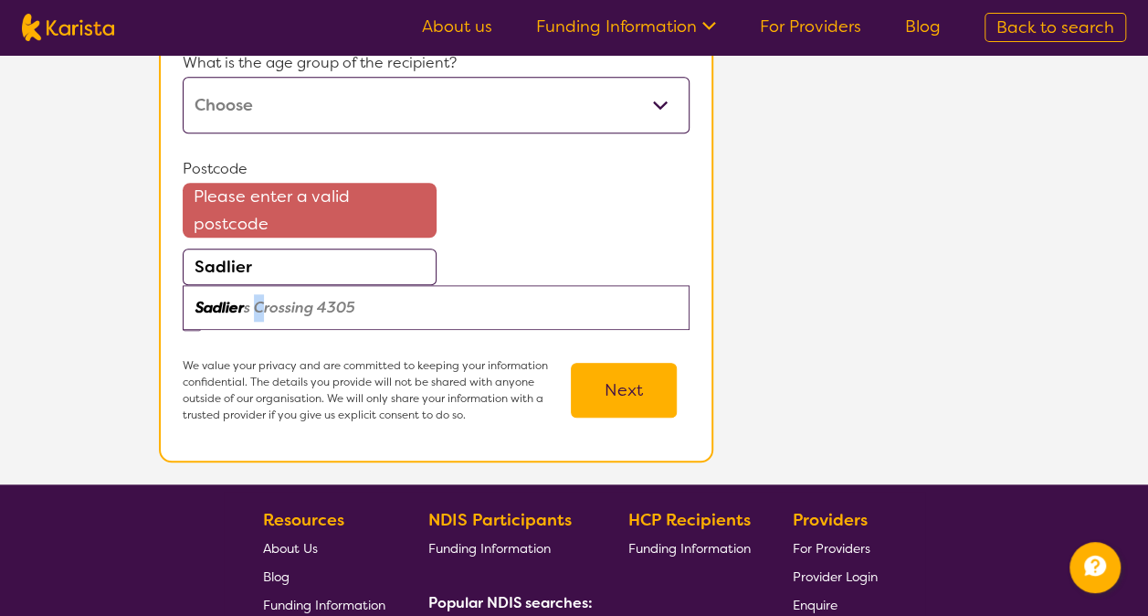
click at [260, 298] on em "s Crossing 4305" at bounding box center [299, 307] width 111 height 19
type input "4305"
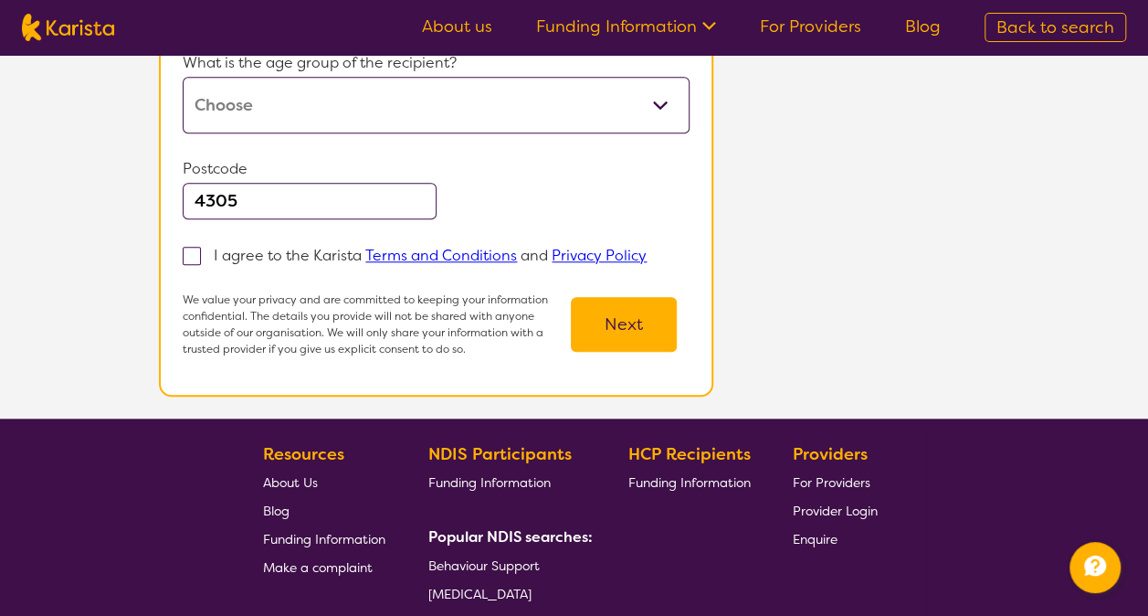
click at [254, 200] on input "4305" at bounding box center [309, 201] width 253 height 37
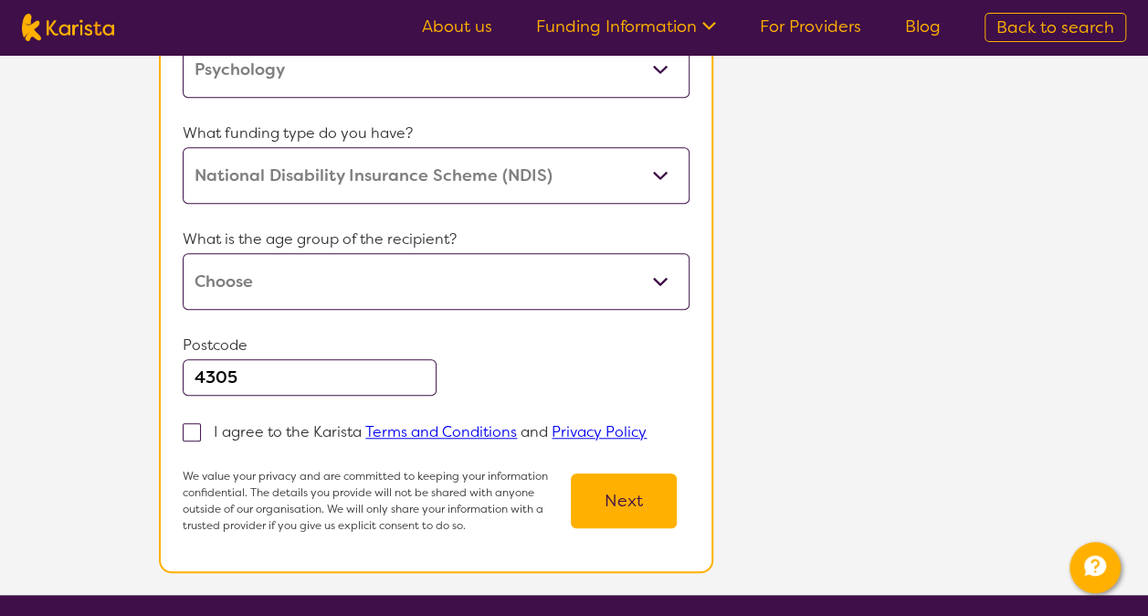
scroll to position [548, 0]
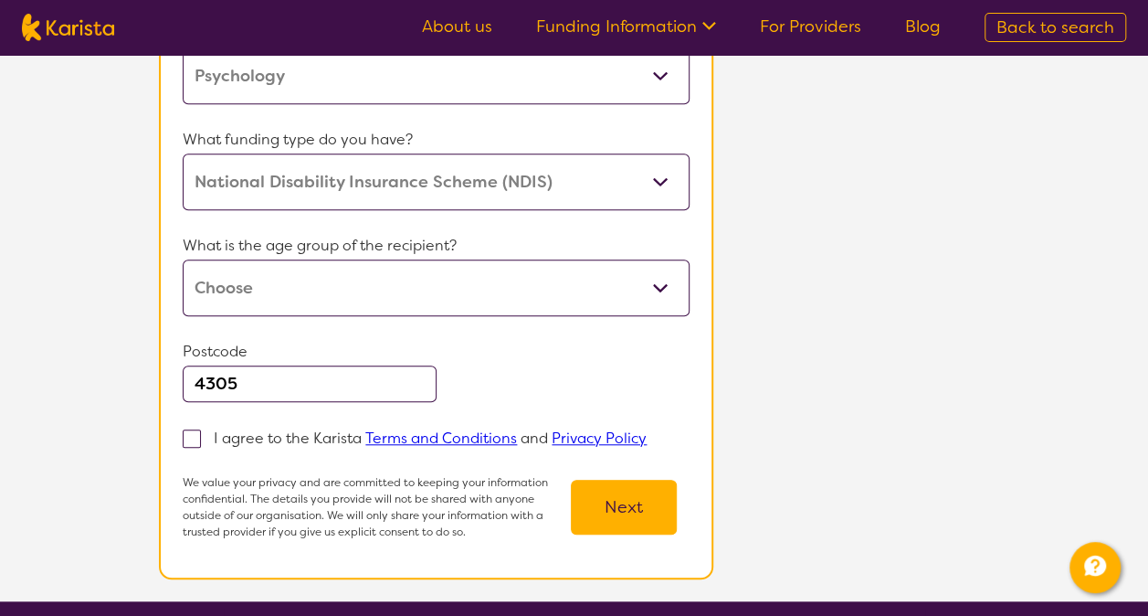
click at [629, 283] on select "Early Childhood - 0 to 9 Child - 10 to 11 Adolescent - 12 to 17 Adult - 18 to 6…" at bounding box center [436, 287] width 507 height 57
select select "AD"
click at [183, 259] on select "Early Childhood - 0 to 9 Child - 10 to 11 Adolescent - 12 to 17 Adult - 18 to 6…" at bounding box center [436, 287] width 507 height 57
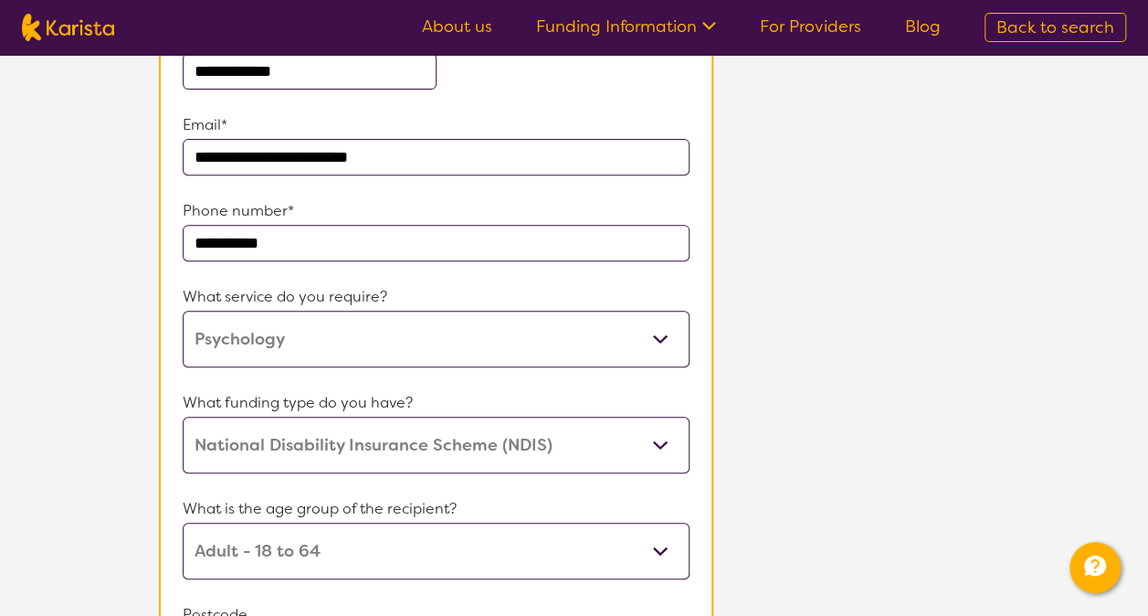
scroll to position [91, 0]
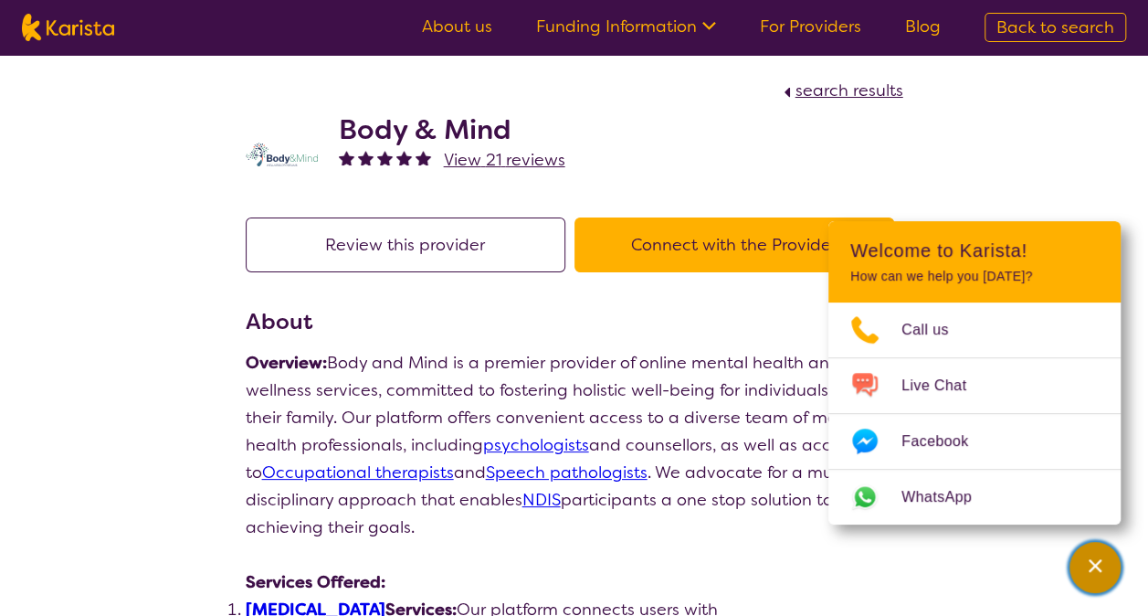
click at [1110, 566] on div "Channel Menu" at bounding box center [1095, 567] width 37 height 40
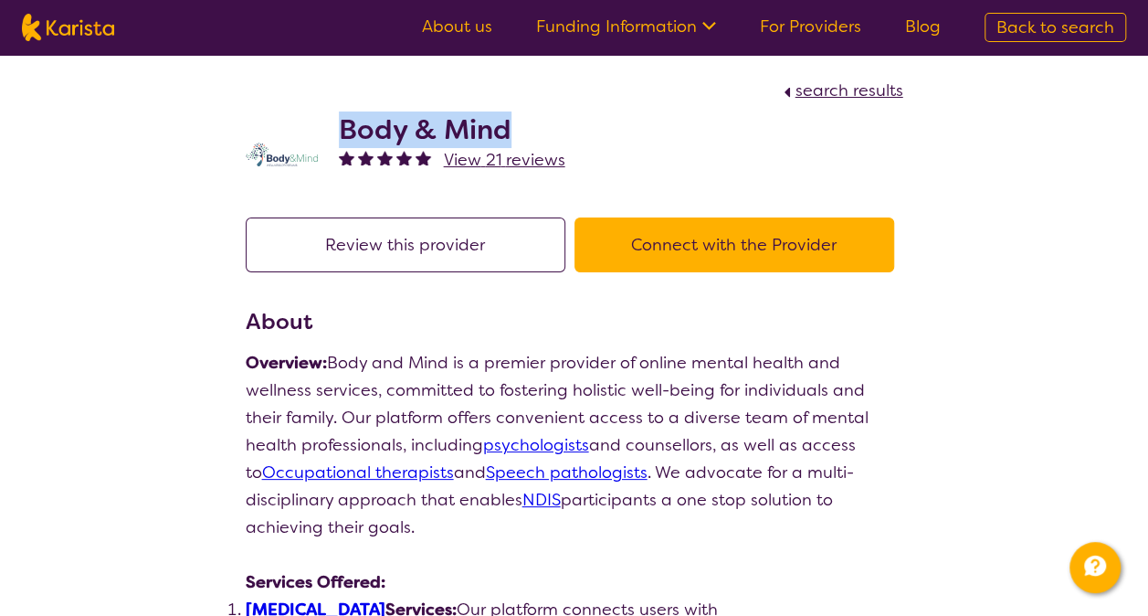
drag, startPoint x: 513, startPoint y: 129, endPoint x: 340, endPoint y: 124, distance: 173.6
click at [340, 124] on h2 "Body & Mind" at bounding box center [452, 129] width 226 height 33
copy h2 "Body & Mind"
